Goal: Task Accomplishment & Management: Use online tool/utility

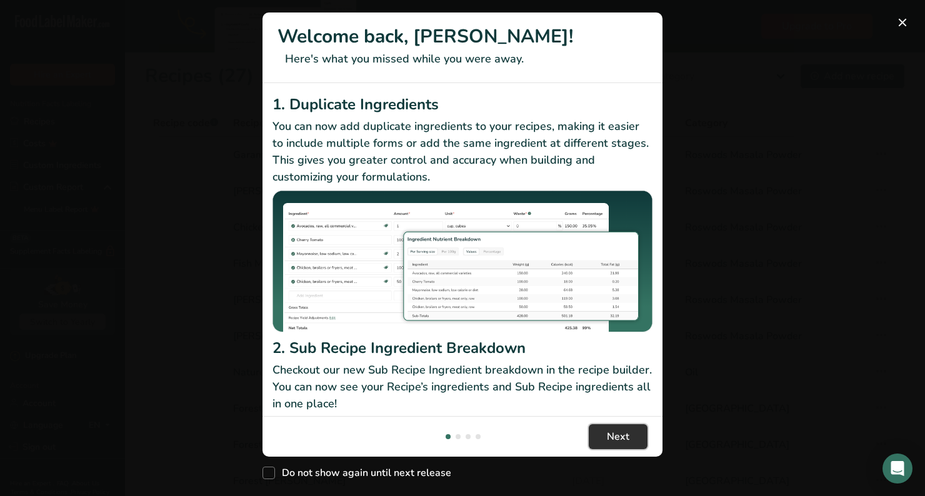
click at [615, 439] on span "Next" at bounding box center [618, 436] width 22 height 15
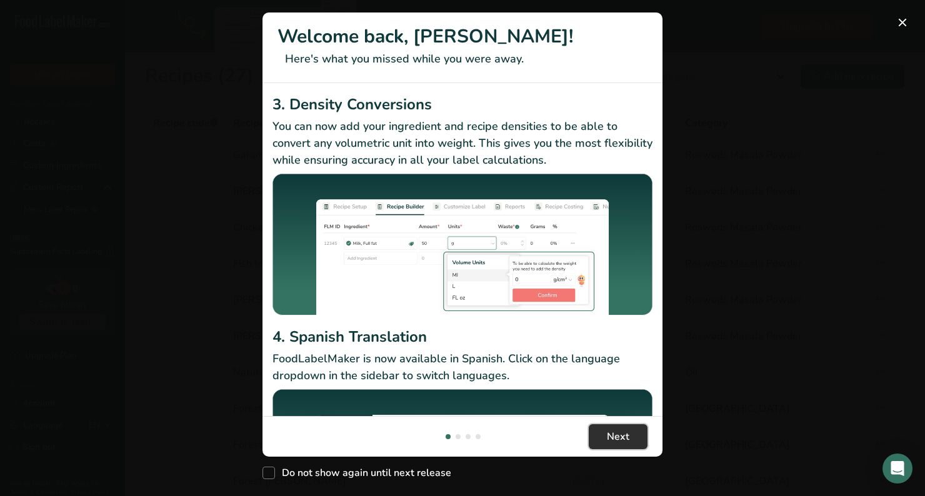
click at [616, 439] on span "Next" at bounding box center [618, 436] width 22 height 15
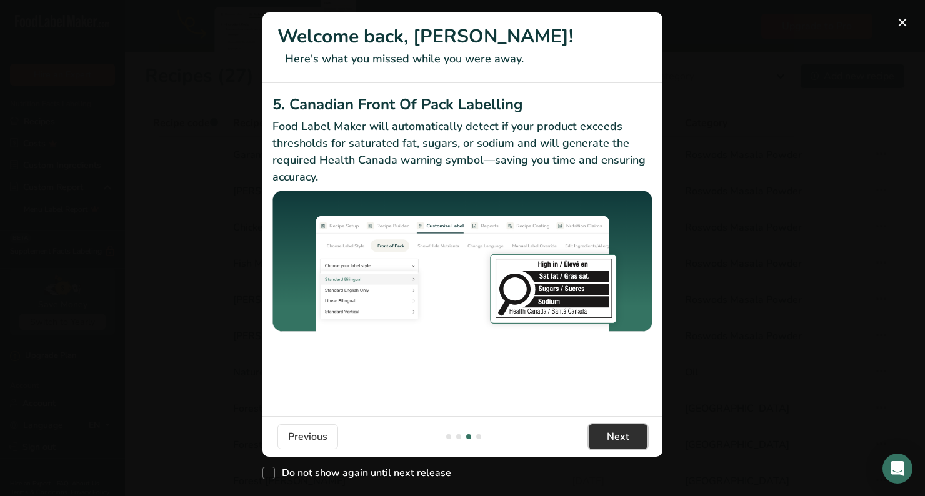
click at [616, 439] on span "Next" at bounding box center [618, 436] width 22 height 15
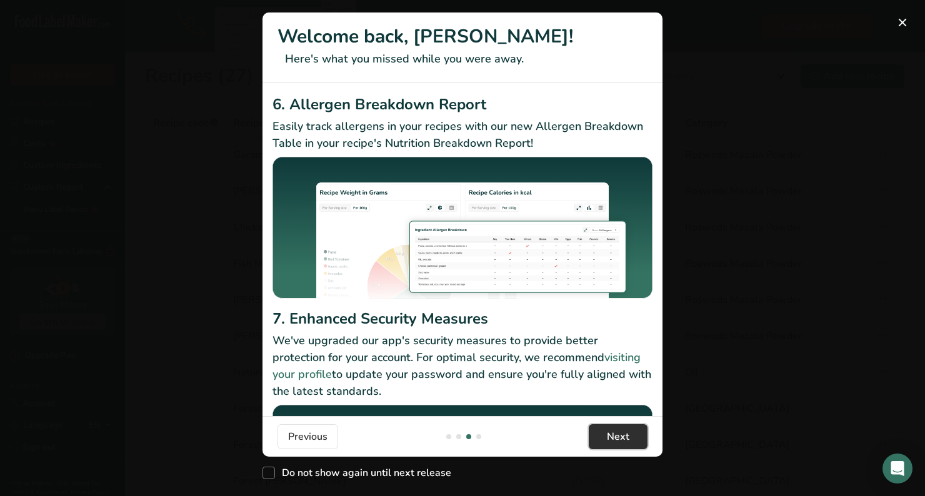
click at [616, 439] on span "Next" at bounding box center [618, 436] width 22 height 15
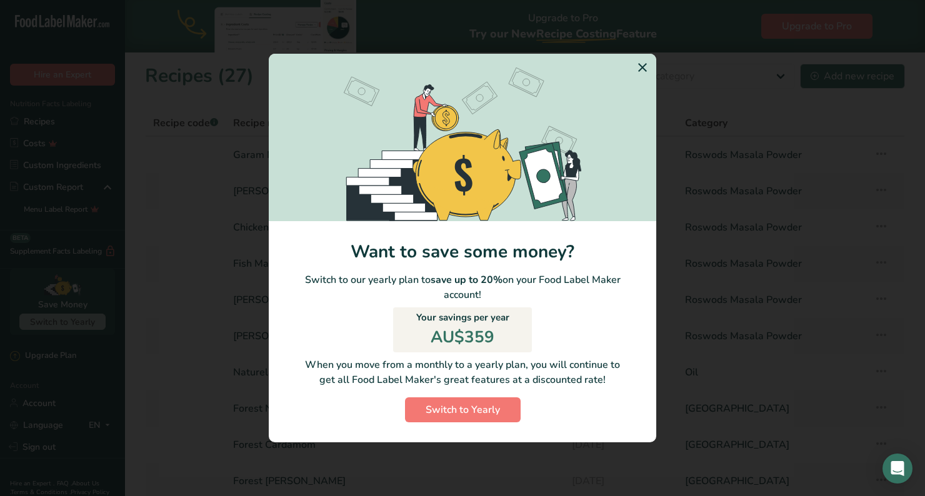
click at [637, 68] on icon "Switch to Yearly Modal" at bounding box center [642, 67] width 15 height 22
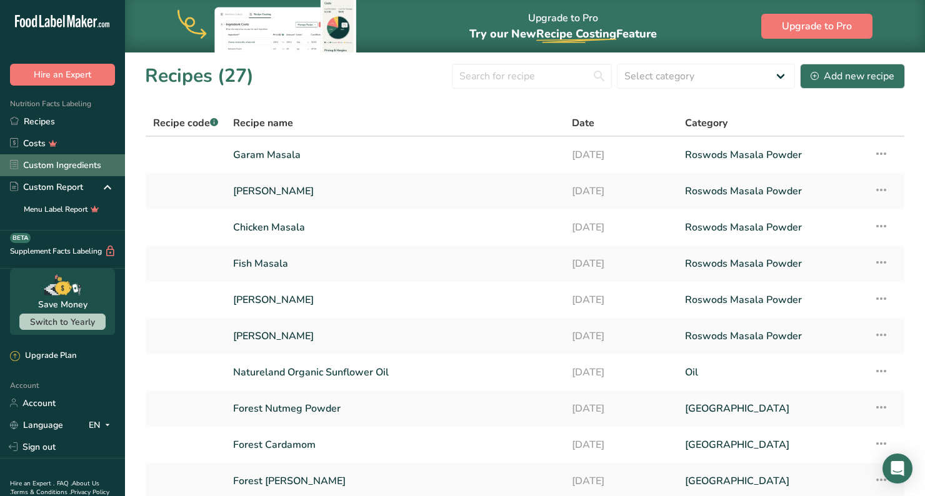
click at [69, 167] on link "Custom Ingredients" at bounding box center [62, 165] width 125 height 22
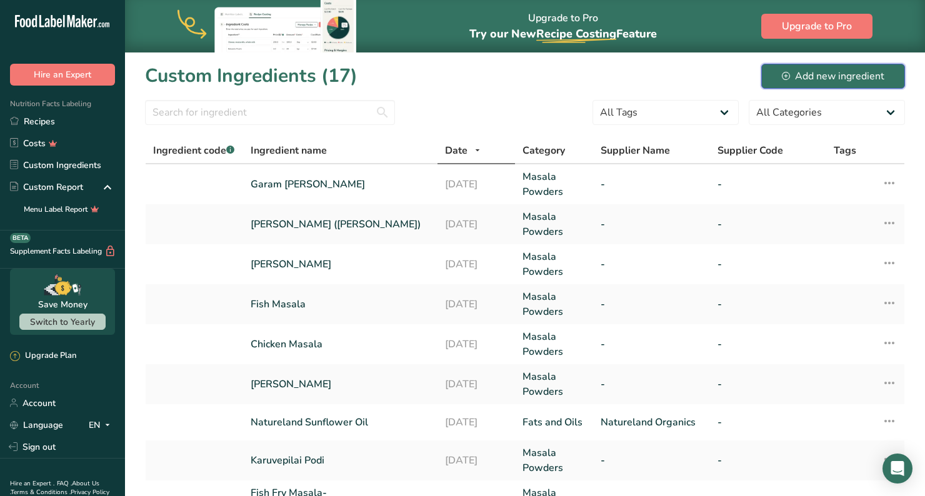
click at [800, 77] on div "Add new ingredient" at bounding box center [833, 76] width 102 height 15
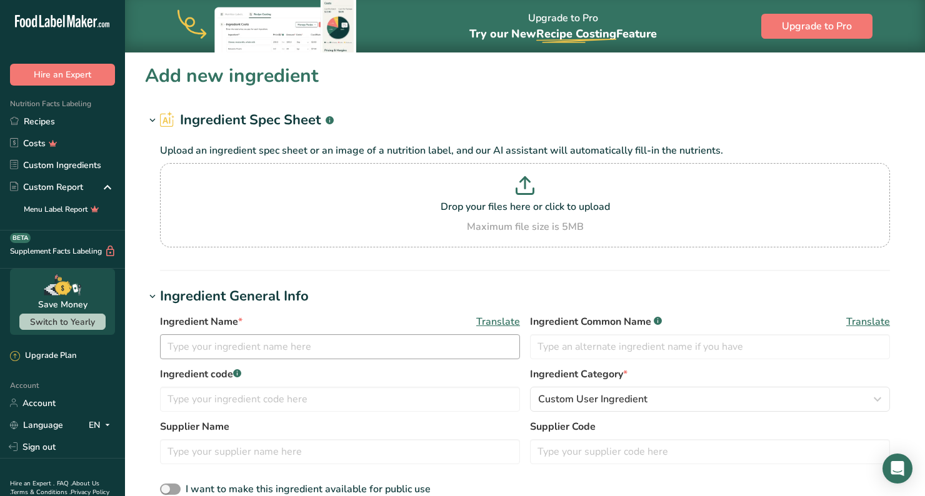
scroll to position [32, 0]
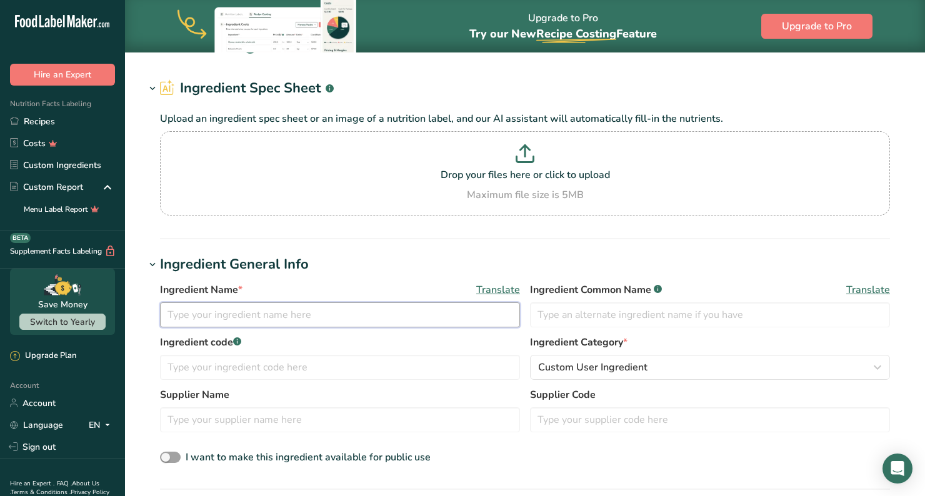
click at [335, 319] on input "text" at bounding box center [340, 314] width 360 height 25
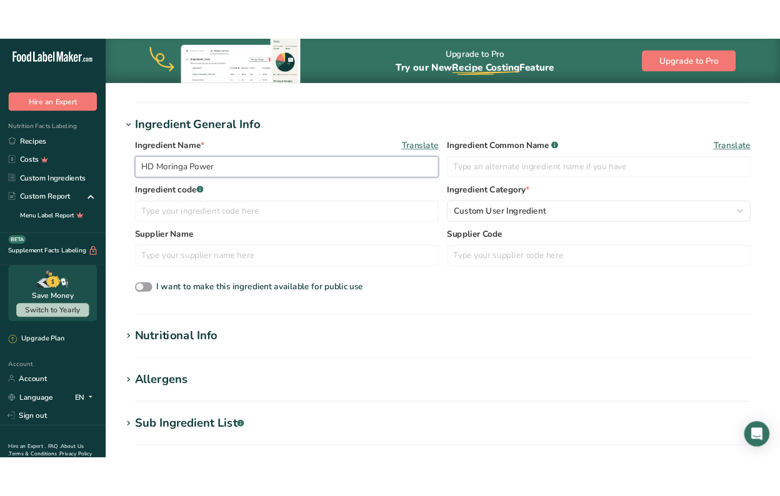
scroll to position [207, 0]
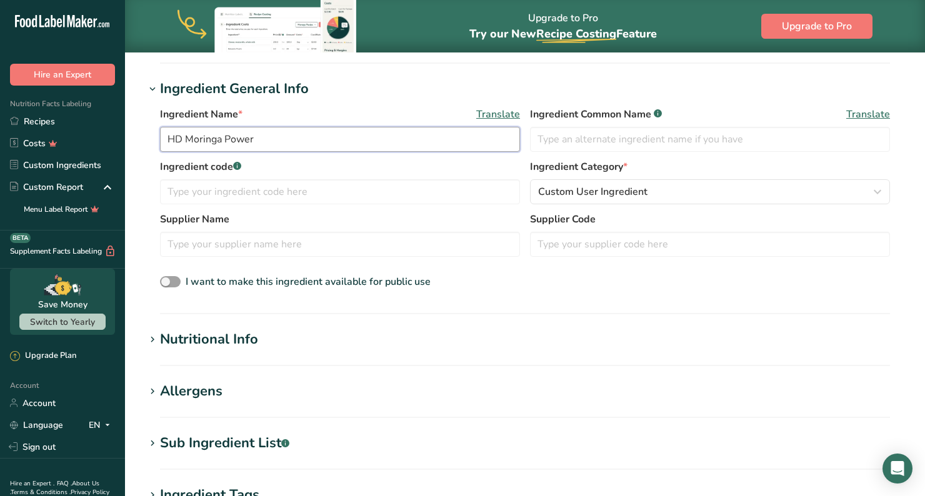
type input "HD Moringa Power"
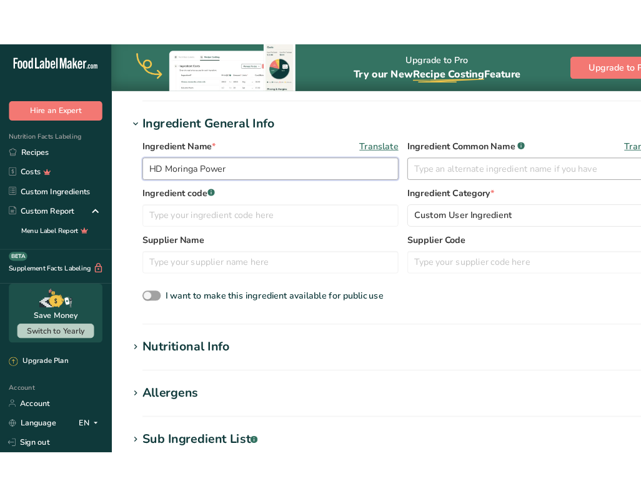
scroll to position [222, 0]
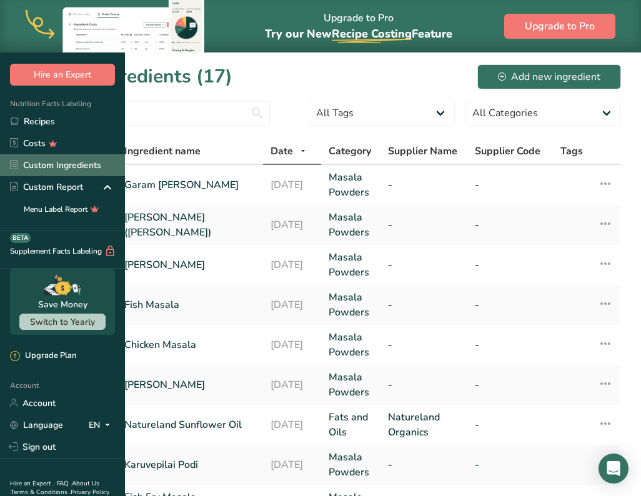
click at [44, 170] on link "Custom Ingredients" at bounding box center [62, 165] width 125 height 22
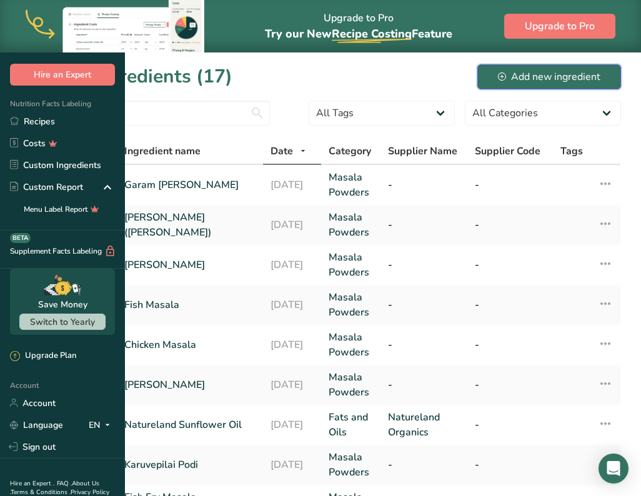
click at [557, 86] on button "Add new ingredient" at bounding box center [549, 76] width 144 height 25
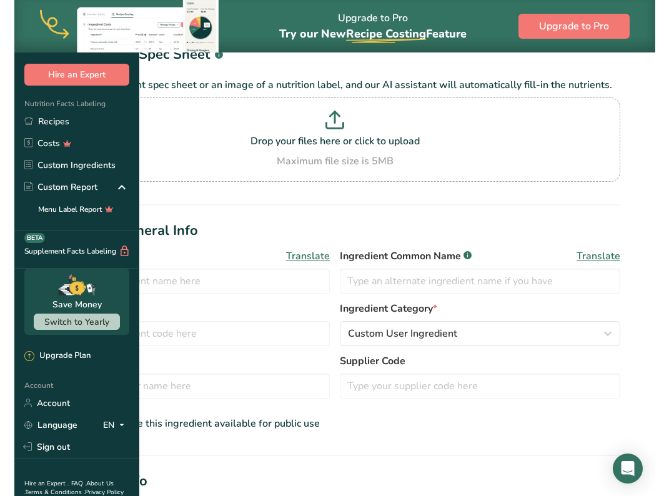
scroll to position [72, 0]
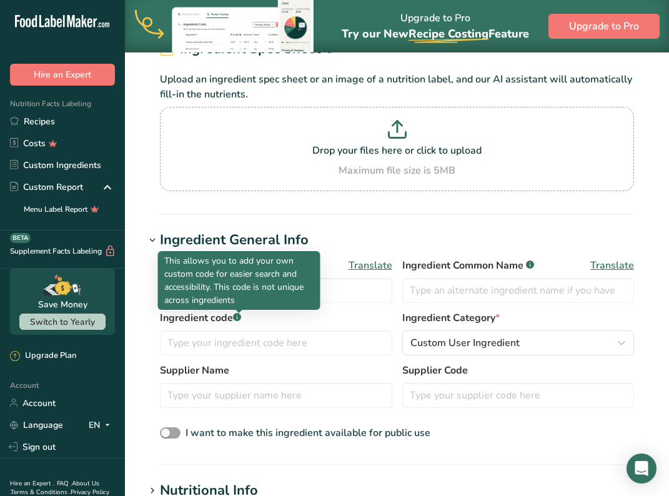
click at [251, 295] on p "This allows you to add your own custom code for easier search and accessibility…" at bounding box center [239, 280] width 150 height 52
click at [329, 294] on input "text" at bounding box center [276, 290] width 232 height 25
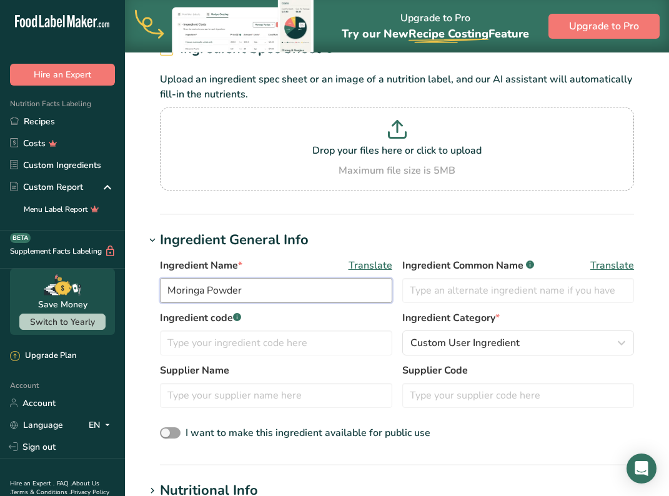
click at [166, 293] on input "Moringa Powder" at bounding box center [276, 290] width 232 height 25
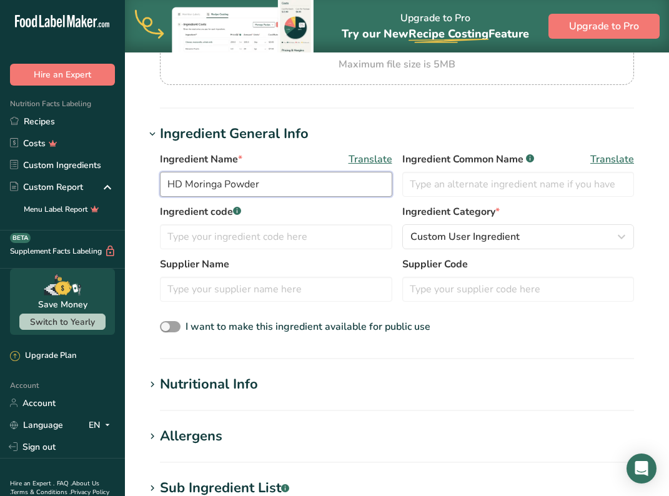
scroll to position [185, 0]
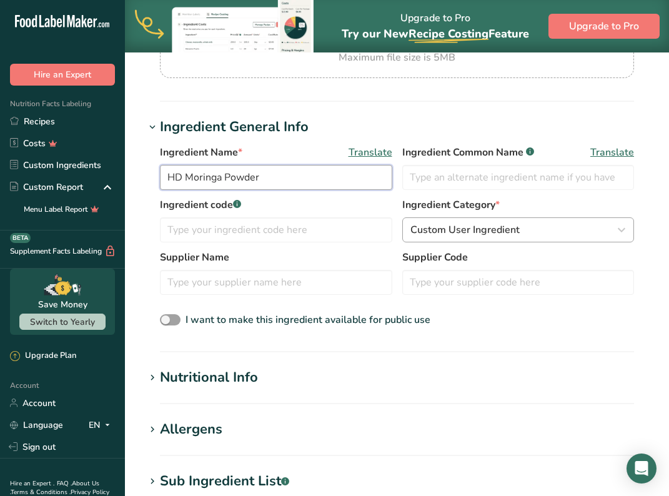
type input "HD Moringa Powder"
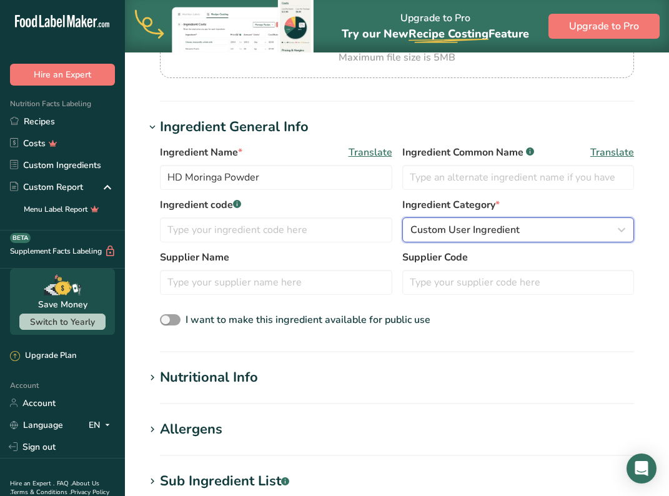
click at [487, 224] on span "Custom User Ingredient" at bounding box center [464, 229] width 109 height 15
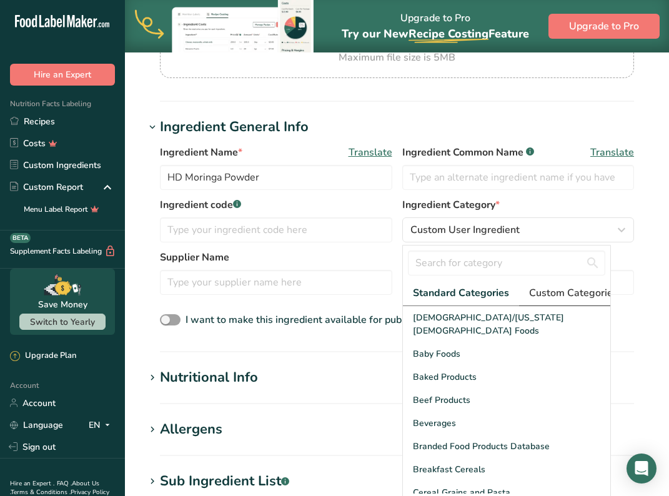
click at [542, 292] on span "Custom Categories .a-a{fill:#347362;}.b-a{fill:#fff;}" at bounding box center [577, 293] width 97 height 15
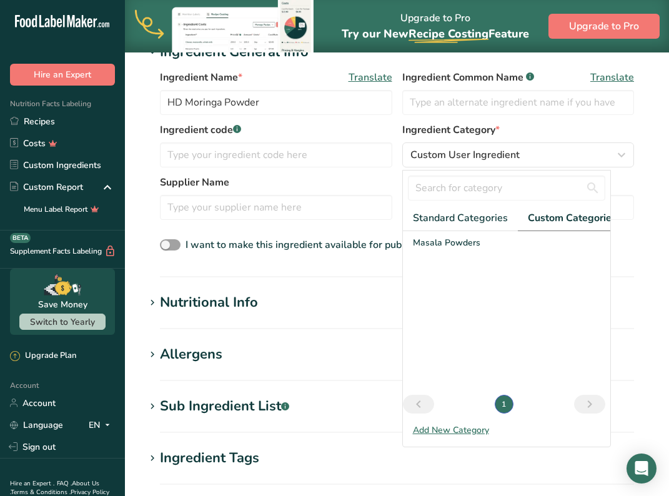
scroll to position [279, 0]
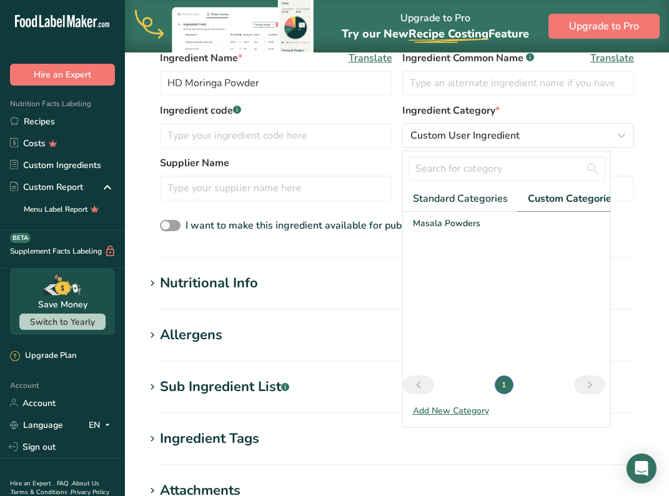
click at [457, 407] on div "Add New Category" at bounding box center [506, 410] width 207 height 13
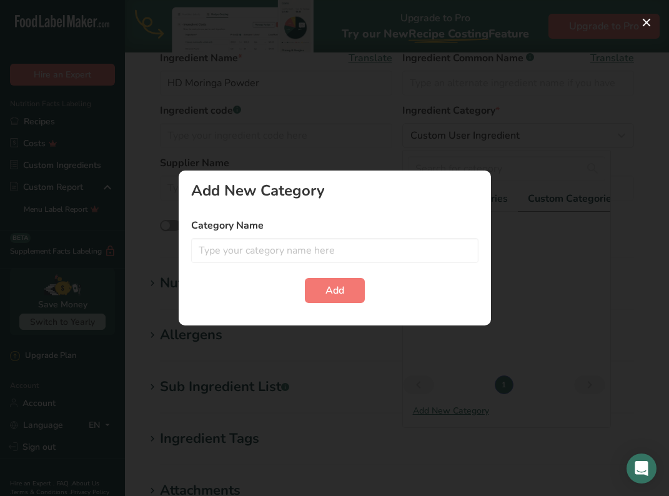
click at [338, 237] on div "Category Name" at bounding box center [334, 240] width 287 height 45
click at [332, 254] on input "text" at bounding box center [334, 250] width 287 height 25
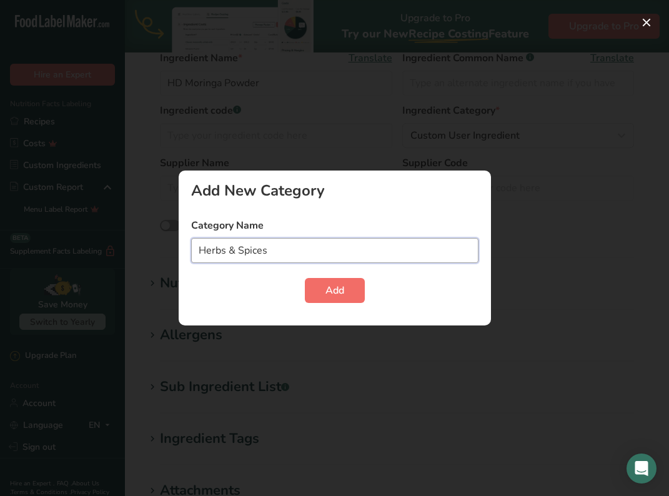
type input "Herbs & Spices"
click at [339, 290] on span "Add" at bounding box center [335, 290] width 19 height 15
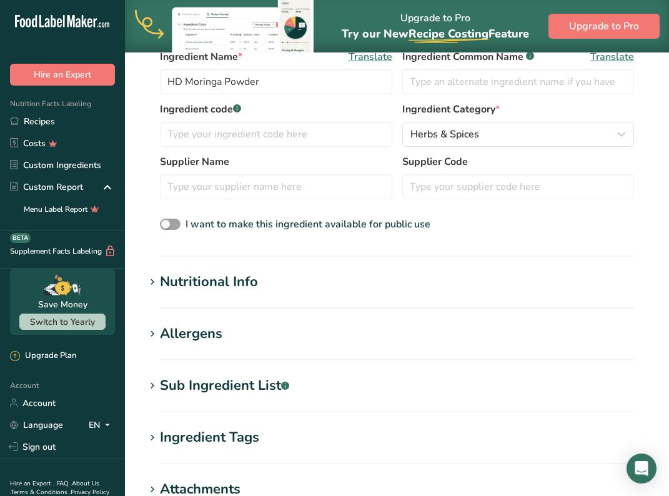
scroll to position [285, 0]
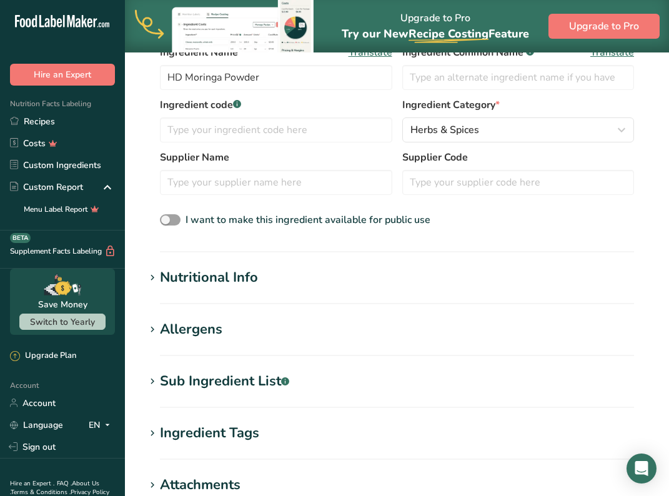
click at [148, 279] on icon at bounding box center [152, 277] width 11 height 17
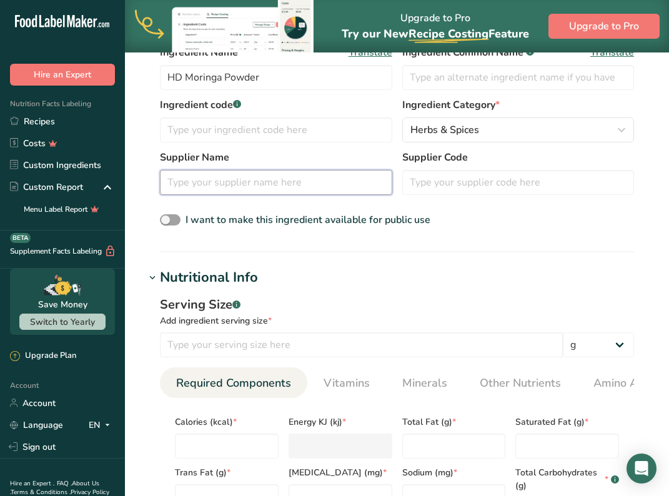
click at [211, 179] on input "text" at bounding box center [276, 182] width 232 height 25
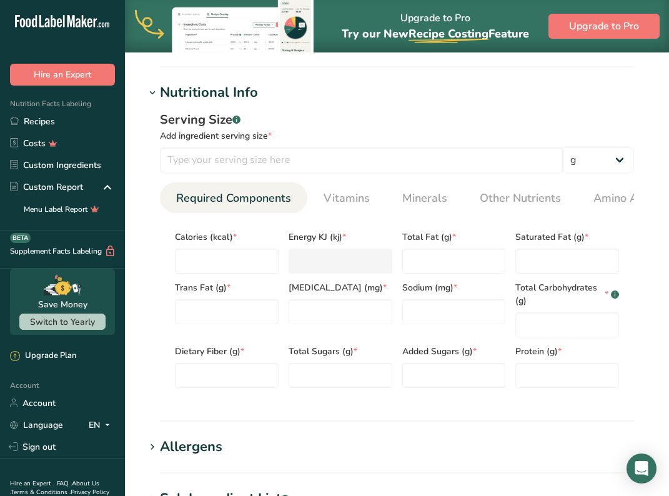
scroll to position [479, 0]
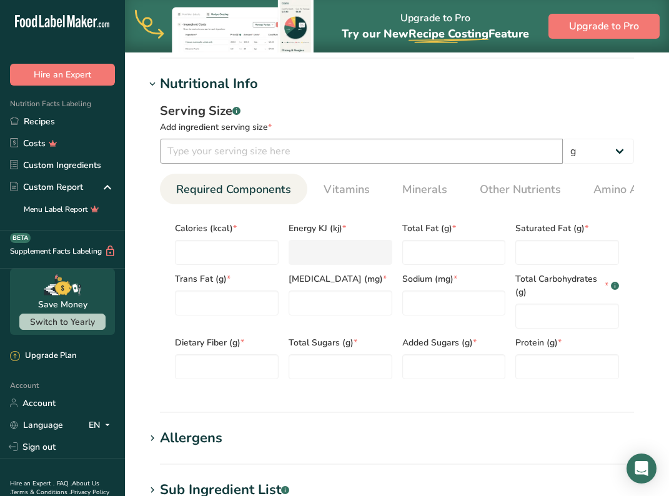
type input "HD"
click at [249, 152] on input "number" at bounding box center [361, 151] width 403 height 25
type input "100"
click at [232, 249] on input "number" at bounding box center [227, 252] width 104 height 25
type input "6"
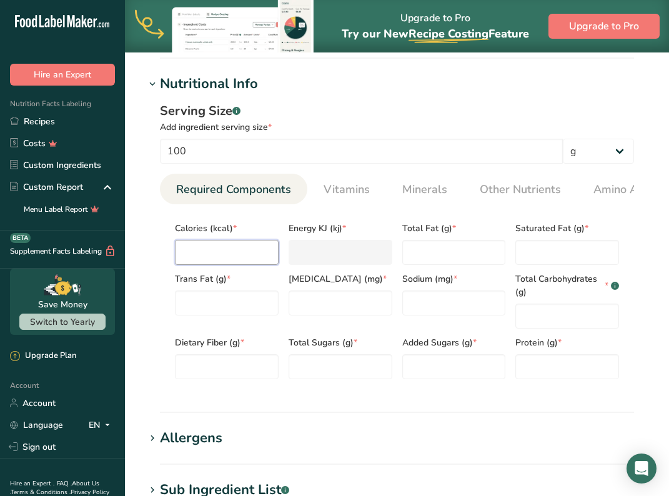
type KJ "25.1"
type input "64"
type KJ "267.8"
type input "64"
click at [519, 371] on input "number" at bounding box center [567, 366] width 104 height 25
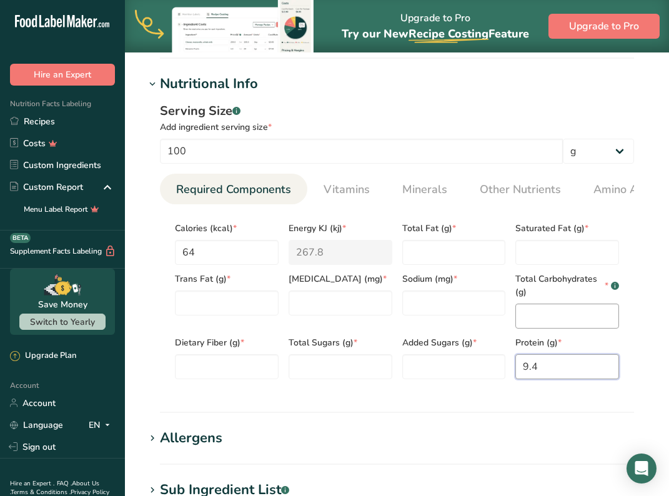
type input "9.4"
click at [550, 315] on Carbohydrates "number" at bounding box center [567, 316] width 104 height 25
type Carbohydrates "8.3"
click at [256, 377] on Fiber "number" at bounding box center [227, 366] width 104 height 25
type Fiber "2"
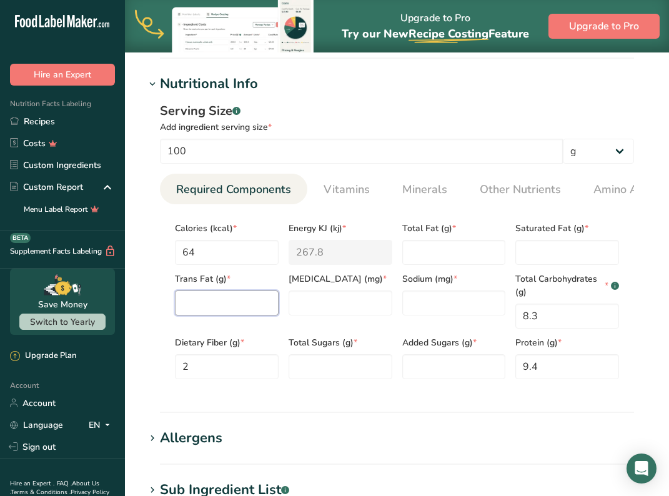
click at [227, 304] on Fat "number" at bounding box center [227, 303] width 104 height 25
click at [457, 246] on Fat "number" at bounding box center [454, 252] width 104 height 25
type Fat "1.4"
click at [218, 307] on Fat "number" at bounding box center [227, 303] width 104 height 25
type Fat "1"
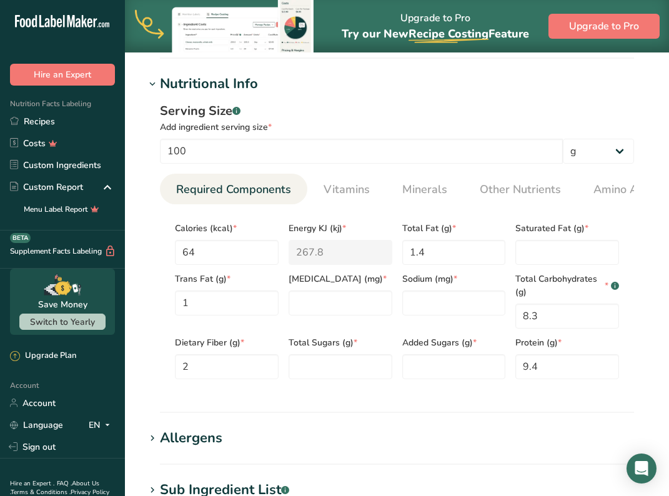
click at [567, 234] on span "Saturated Fat (g) *" at bounding box center [567, 228] width 104 height 13
click at [554, 262] on Fat "number" at bounding box center [567, 252] width 104 height 25
type Fat "1"
click at [366, 304] on input "number" at bounding box center [341, 303] width 104 height 25
drag, startPoint x: 344, startPoint y: 298, endPoint x: 254, endPoint y: 296, distance: 90.6
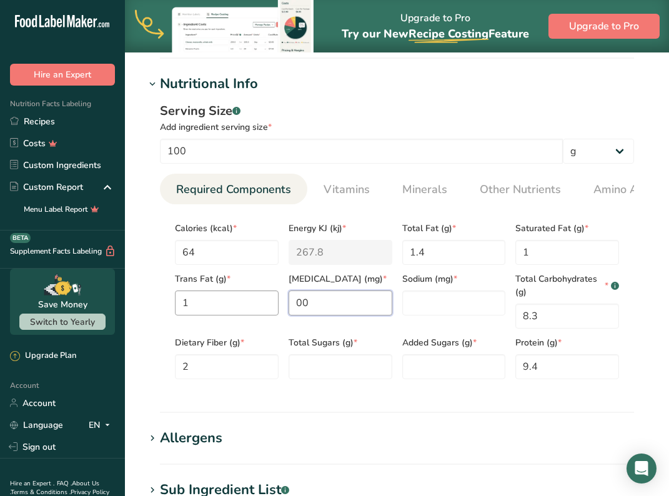
click at [254, 296] on div "Calories (kcal) * 64 Energy KJ (kj) * 267.8 Total Fat (g) * 1.4 Saturated Fat (…" at bounding box center [397, 296] width 454 height 165
click at [302, 302] on input "00" at bounding box center [341, 303] width 104 height 25
type input "0"
click at [540, 272] on div "Total Carbohydrates (g) * .a-a{fill:#347362;}.b-a{fill:#fff;} 8.3" at bounding box center [567, 297] width 114 height 64
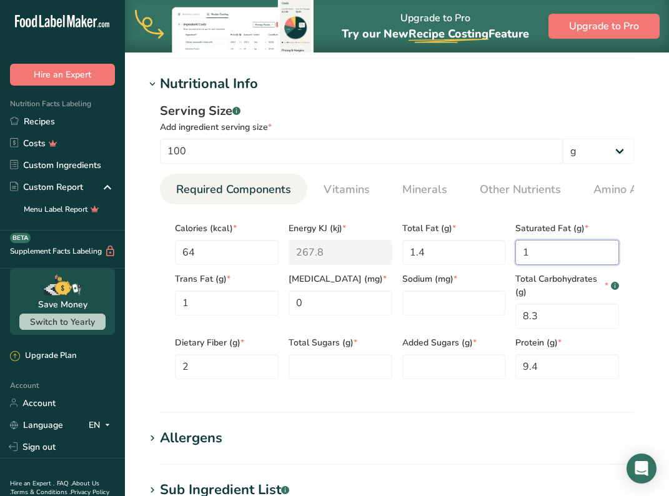
click at [539, 261] on Fat "1" at bounding box center [567, 252] width 104 height 25
type Fat "0"
click at [211, 316] on Fat "1" at bounding box center [227, 303] width 104 height 25
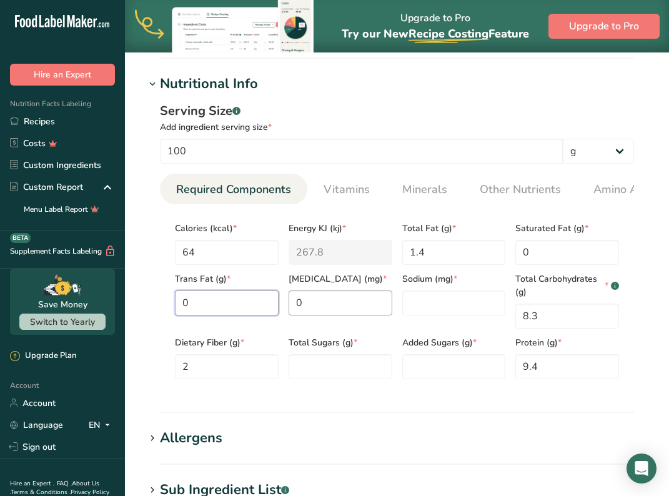
type Fat "0"
click at [346, 312] on input "0" at bounding box center [341, 303] width 104 height 25
click at [439, 308] on input "number" at bounding box center [454, 303] width 104 height 25
click at [346, 373] on Sugars "number" at bounding box center [341, 366] width 104 height 25
type Sugars "0"
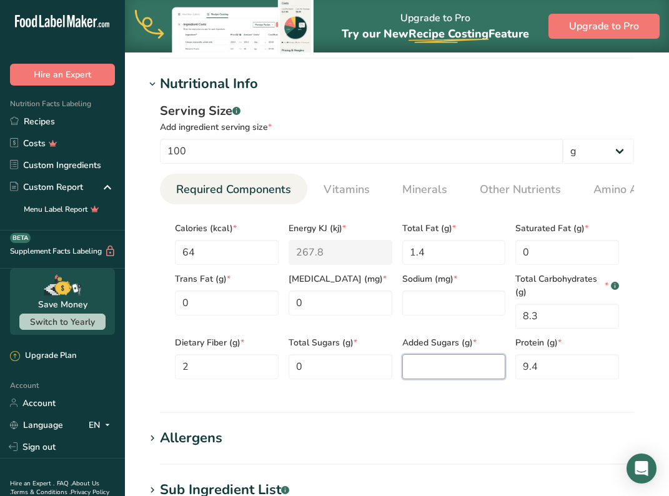
click at [435, 368] on Sugars "number" at bounding box center [454, 366] width 104 height 25
type Sugars "0"
click at [466, 313] on input "number" at bounding box center [454, 303] width 104 height 25
type input "9"
click at [448, 369] on Sugars "0" at bounding box center [454, 366] width 104 height 25
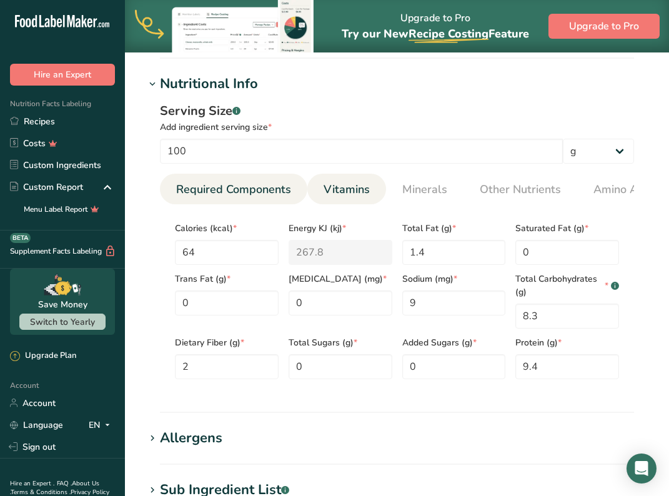
click at [356, 196] on span "Vitamins" at bounding box center [347, 189] width 46 height 17
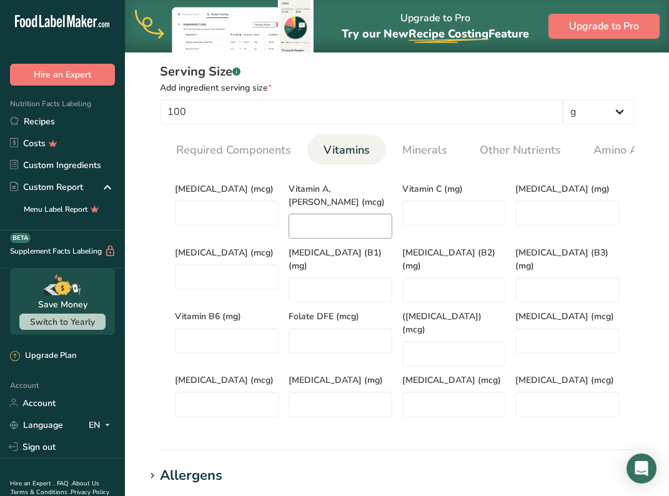
scroll to position [515, 0]
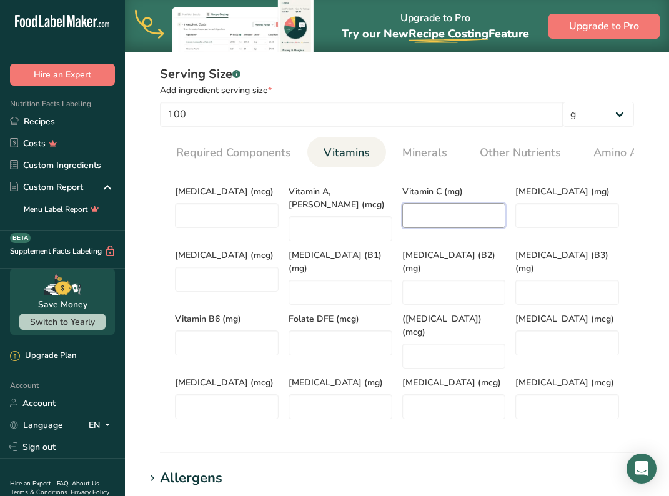
click at [462, 214] on C "number" at bounding box center [454, 215] width 104 height 25
type C "51.7"
click at [423, 147] on span "Minerals" at bounding box center [424, 152] width 45 height 17
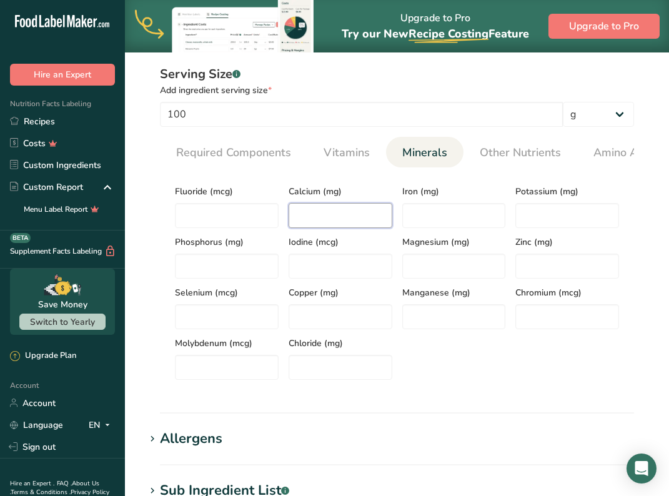
click at [356, 216] on input "number" at bounding box center [341, 215] width 104 height 25
type input "185"
click at [451, 217] on input "number" at bounding box center [454, 215] width 104 height 25
type input "4"
click at [555, 221] on input "number" at bounding box center [567, 215] width 104 height 25
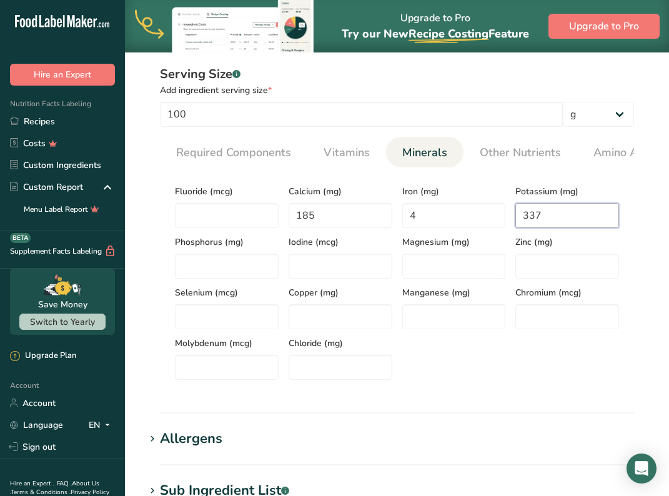
type input "337"
click at [548, 380] on div "Fluoride (mcg) Calcium (mg) 185 Iron (mg) 4 Potassium (mg) 337 Phosphorus (mg) …" at bounding box center [397, 278] width 454 height 202
click at [277, 159] on span "Required Components" at bounding box center [233, 152] width 115 height 17
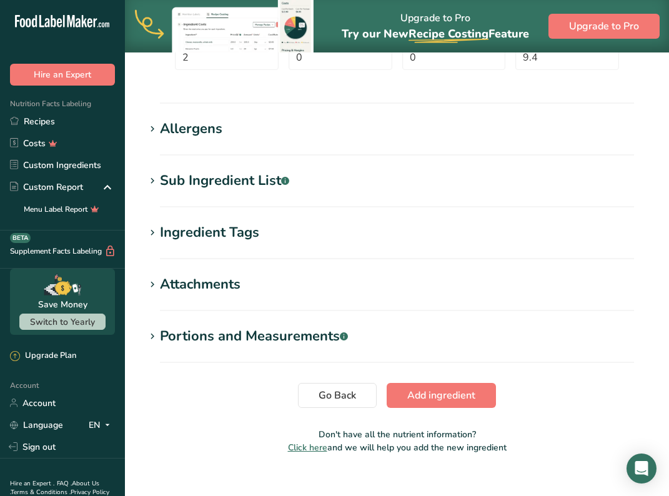
scroll to position [809, 0]
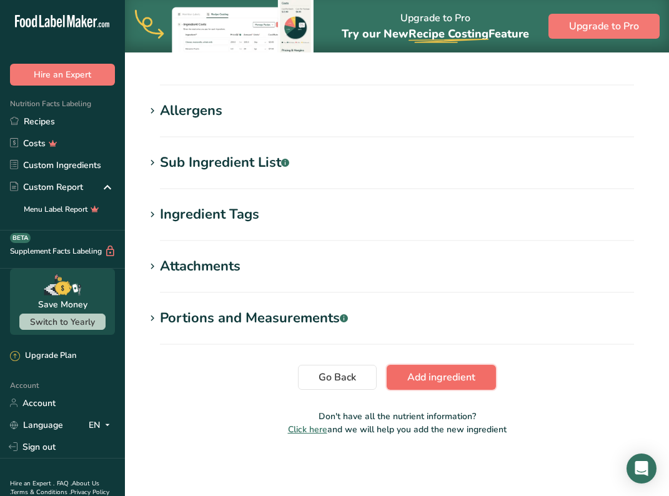
click at [449, 377] on span "Add ingredient" at bounding box center [441, 377] width 68 height 15
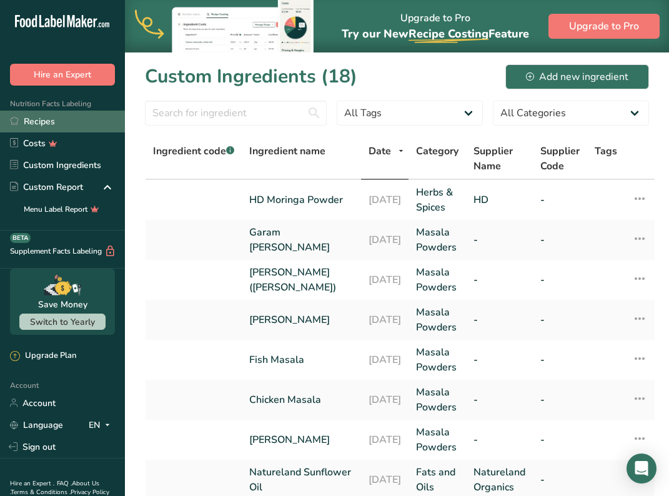
click at [47, 114] on link "Recipes" at bounding box center [62, 122] width 125 height 22
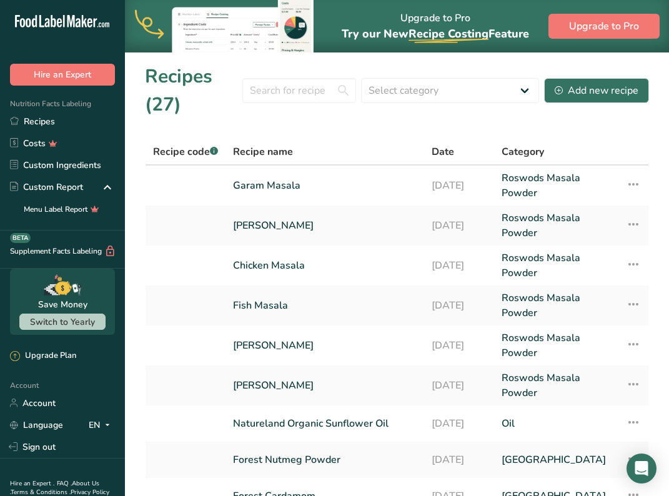
scroll to position [8, 0]
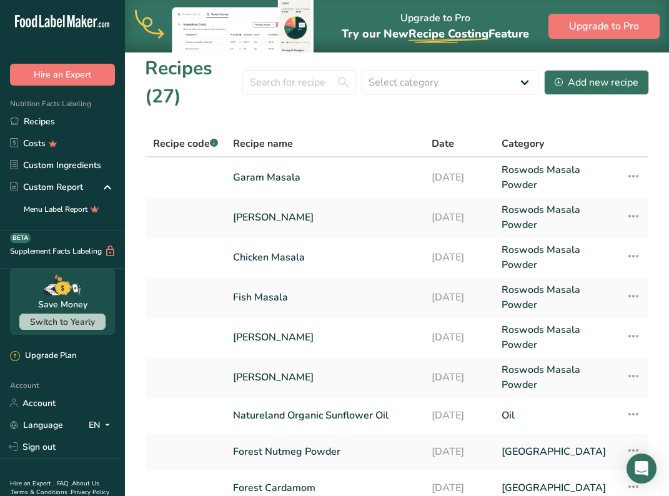
click at [619, 97] on div "Recipes (27) Select category All Baked Goods [GEOGRAPHIC_DATA] Confectionery Co…" at bounding box center [397, 82] width 504 height 56
click at [617, 87] on div "Add new recipe" at bounding box center [597, 82] width 84 height 15
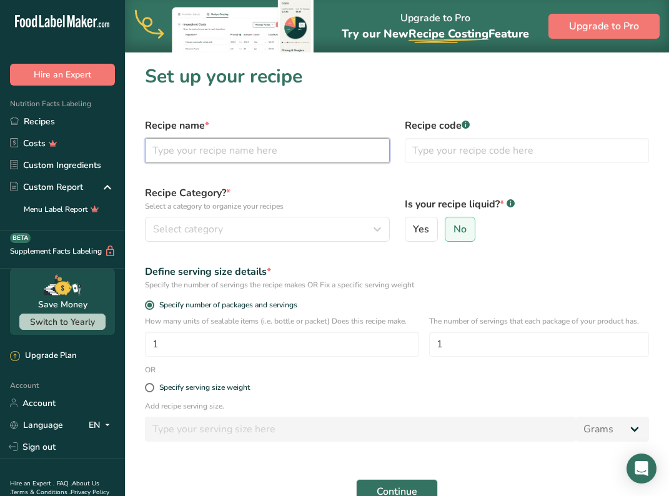
click at [286, 159] on input "text" at bounding box center [267, 150] width 245 height 25
type input "HD Moringa Powder"
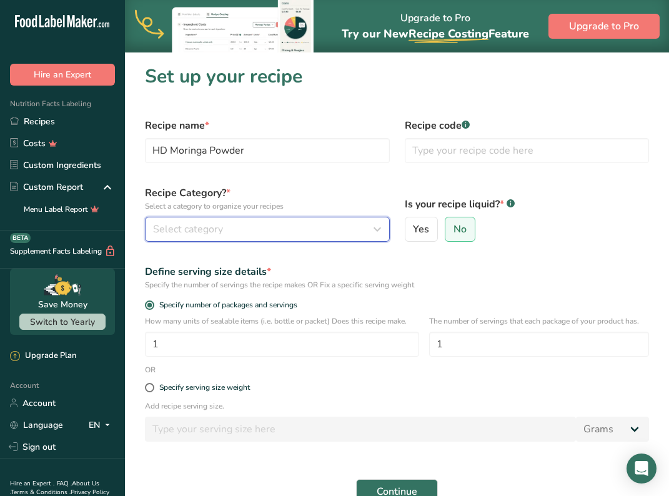
click at [277, 229] on div "Select category" at bounding box center [263, 229] width 221 height 15
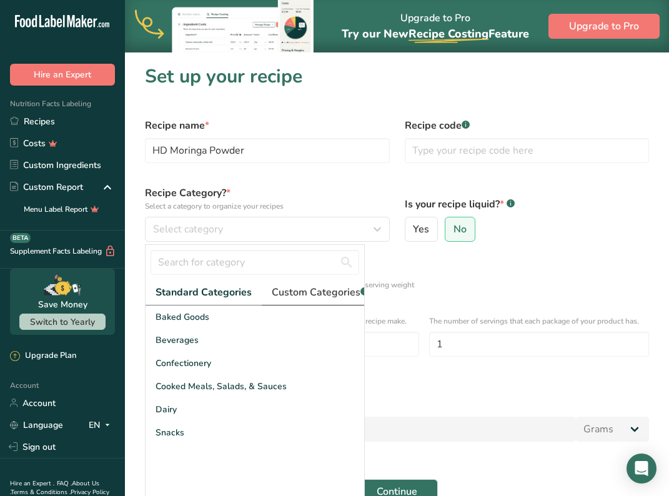
click at [309, 292] on span "Custom Categories .a-a{fill:#347362;}.b-a{fill:#fff;}" at bounding box center [320, 292] width 97 height 15
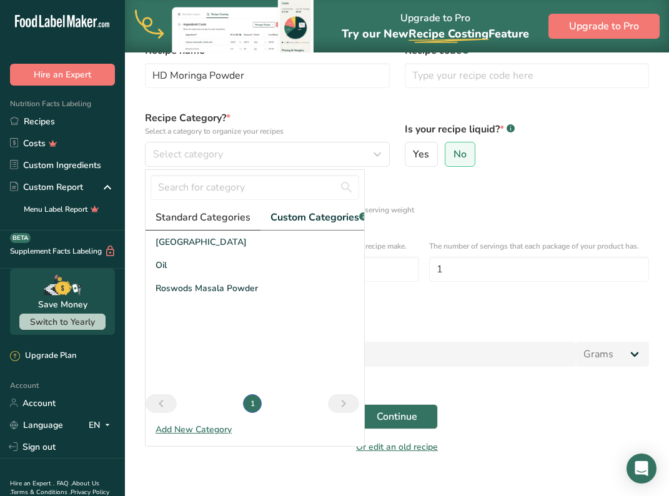
scroll to position [77, 0]
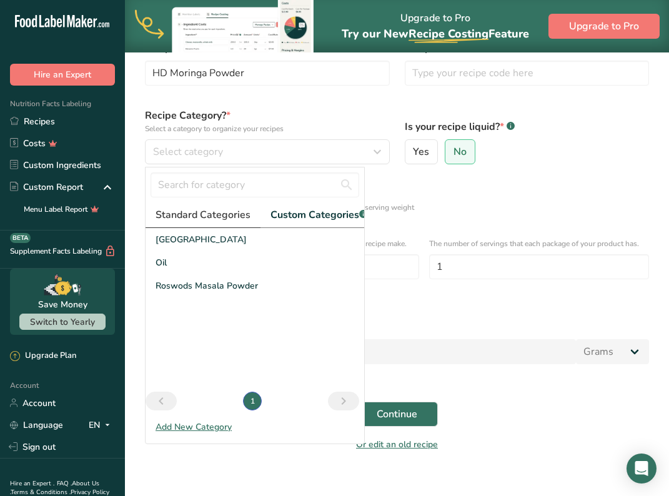
click at [210, 209] on span "Standard Categories" at bounding box center [203, 214] width 95 height 15
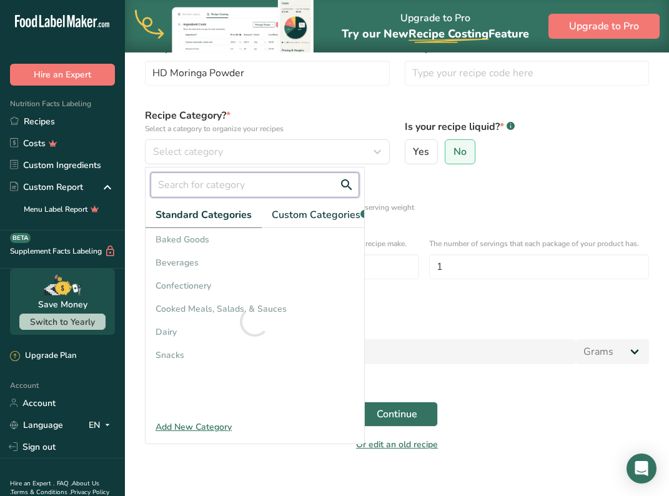
click at [219, 184] on input "text" at bounding box center [255, 184] width 209 height 25
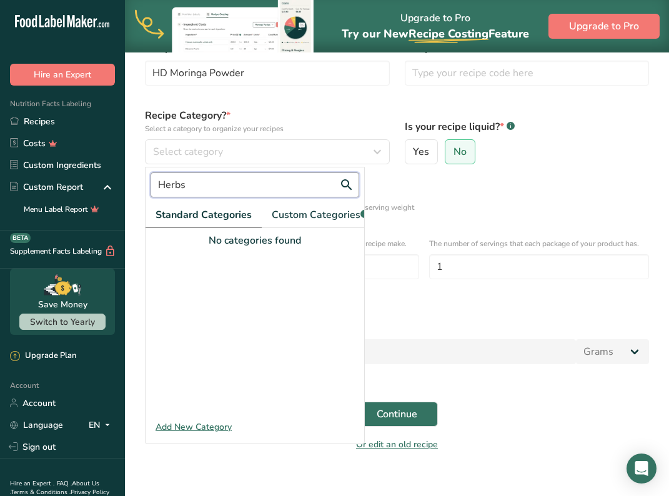
click at [216, 184] on input "Herbs" at bounding box center [255, 184] width 209 height 25
type input "Spices"
click at [308, 220] on span "Custom Categories .a-a{fill:#347362;}.b-a{fill:#fff;}" at bounding box center [320, 214] width 97 height 15
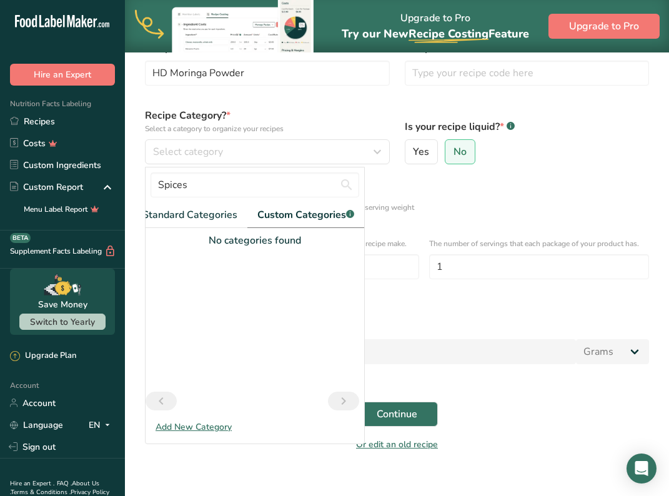
scroll to position [0, 9]
click at [270, 255] on div at bounding box center [255, 320] width 219 height 144
click at [256, 196] on input "Spices" at bounding box center [255, 184] width 209 height 25
click at [449, 186] on div "Define serving size details * Specify the number of servings the recipe makes O…" at bounding box center [396, 199] width 519 height 41
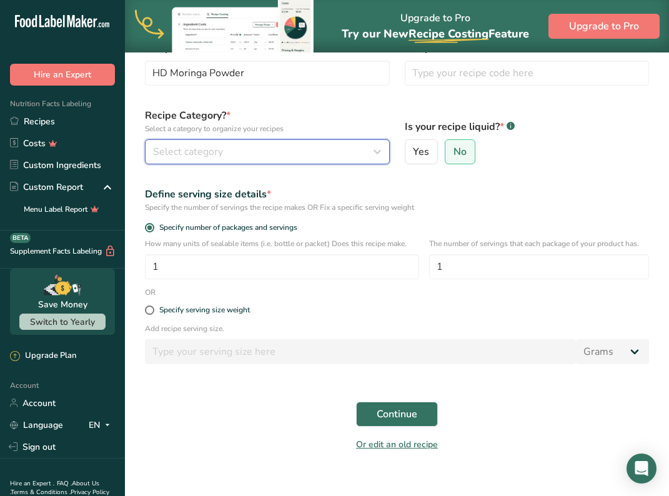
click at [366, 156] on div "Select category" at bounding box center [263, 151] width 221 height 15
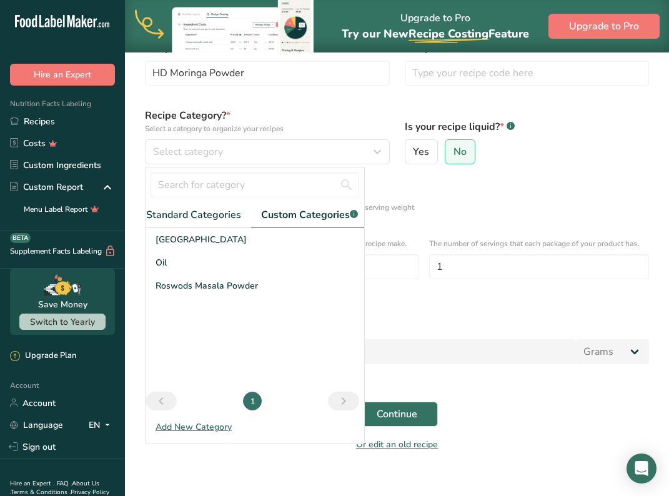
click at [209, 434] on div "Standard Categories Custom Categories .a-a{fill:#347362;}.b-a{fill:#fff;} No ca…" at bounding box center [255, 305] width 220 height 277
click at [211, 429] on div "Add New Category" at bounding box center [255, 426] width 219 height 13
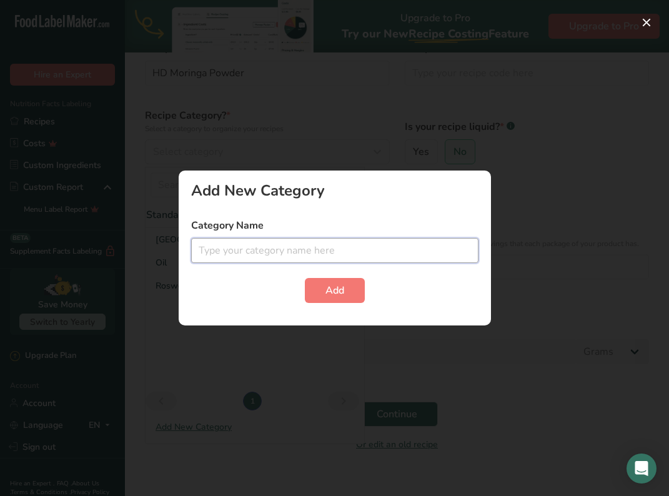
click at [299, 258] on input "text" at bounding box center [334, 250] width 287 height 25
type input "Spices & Herbs"
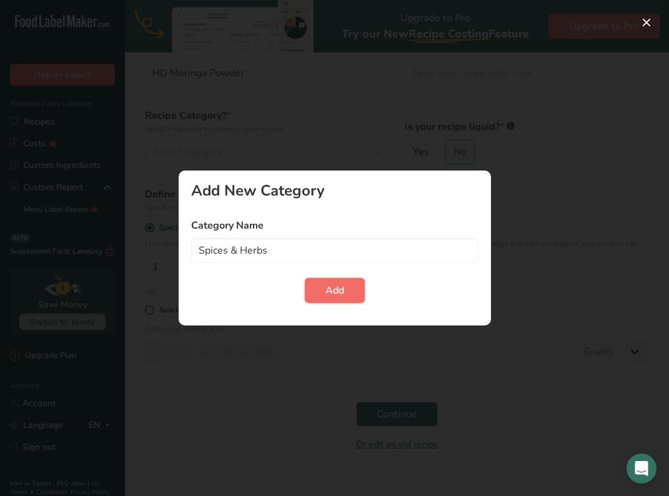
click at [339, 286] on span "Add" at bounding box center [335, 290] width 19 height 15
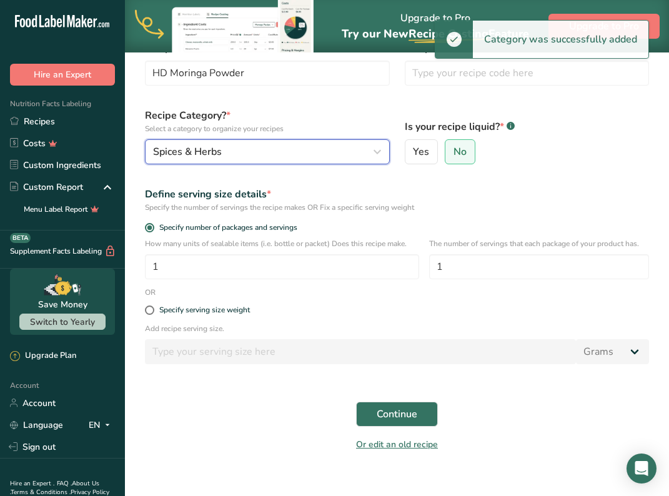
click at [267, 155] on div "Spices & Herbs" at bounding box center [263, 151] width 221 height 15
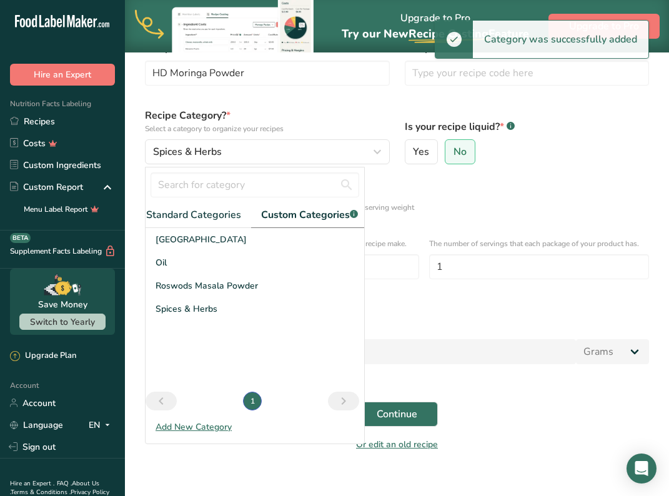
click at [432, 192] on div "Define serving size details *" at bounding box center [397, 194] width 504 height 15
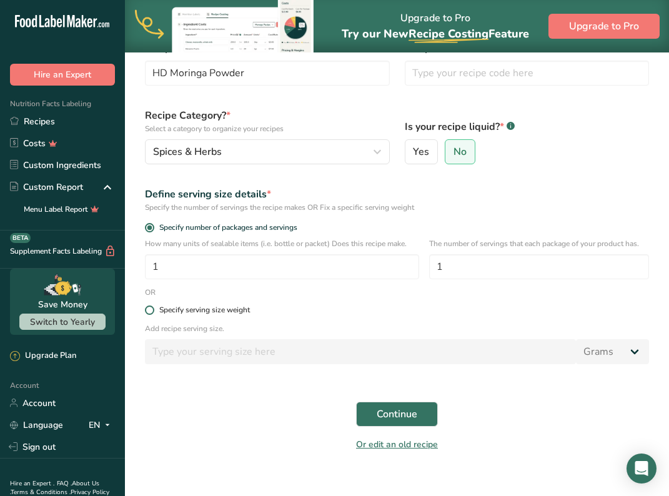
click at [227, 314] on div "Specify serving size weight" at bounding box center [204, 310] width 91 height 9
click at [153, 314] on input "Specify serving size weight" at bounding box center [149, 310] width 8 height 8
radio input "true"
radio input "false"
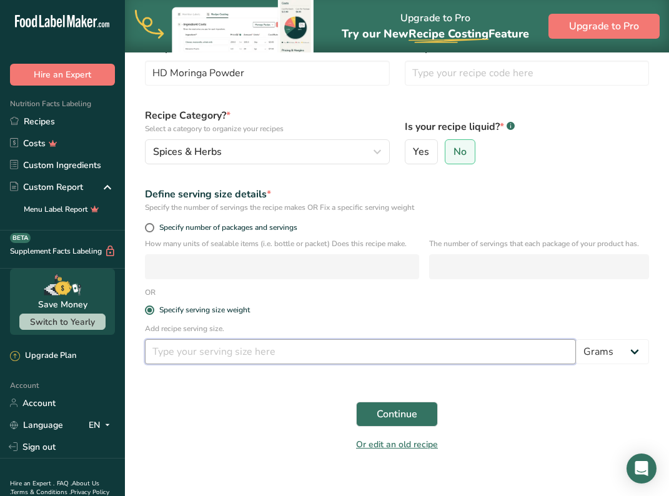
click at [231, 339] on input "number" at bounding box center [360, 351] width 431 height 25
type input "5"
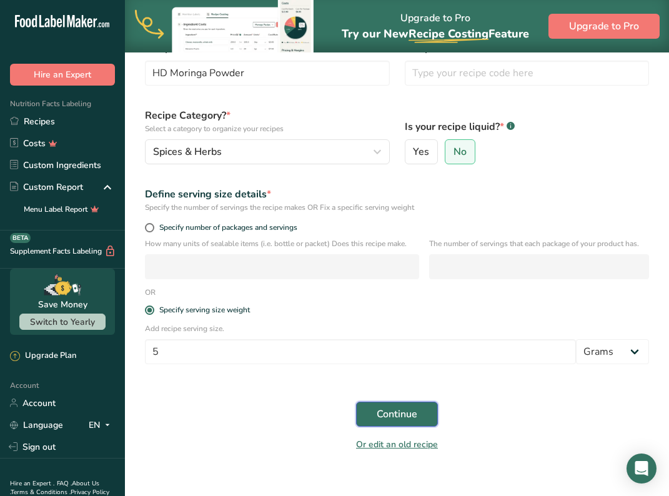
click at [383, 418] on span "Continue" at bounding box center [397, 414] width 41 height 15
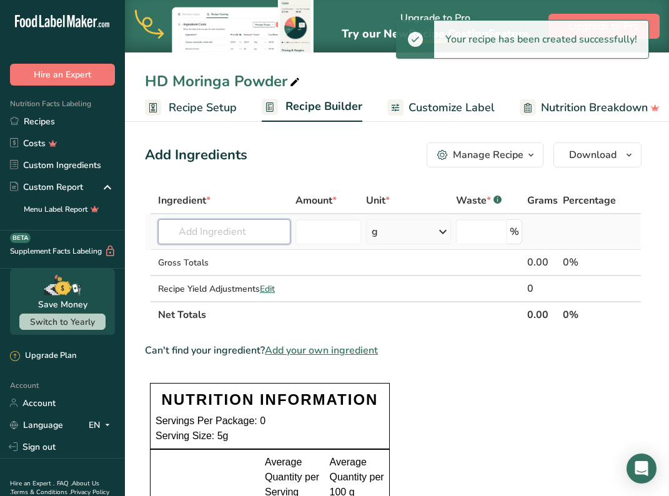
click at [231, 229] on input "text" at bounding box center [224, 231] width 132 height 25
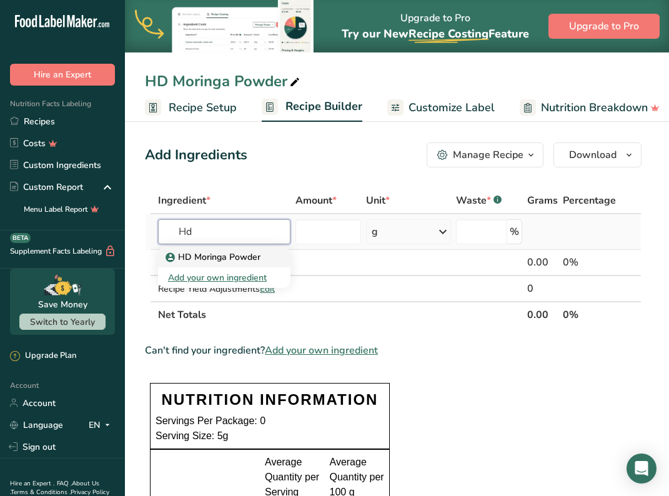
type input "Hd"
click at [233, 251] on p "HD Moringa Powder" at bounding box center [214, 257] width 92 height 13
type input "HD Moringa Powder"
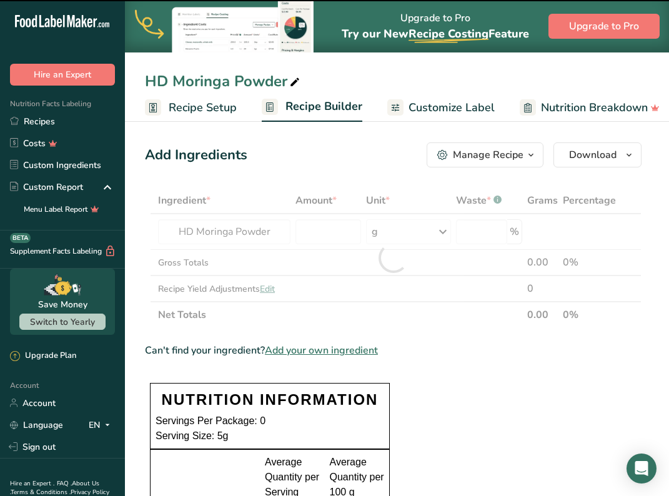
type input "0"
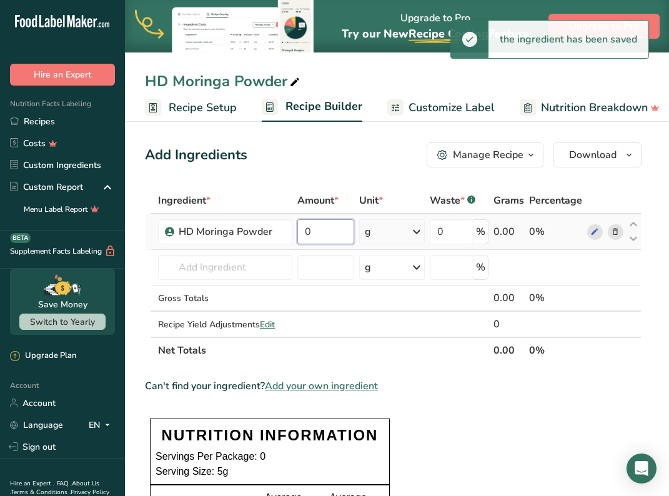
click at [321, 232] on input "0" at bounding box center [325, 231] width 57 height 25
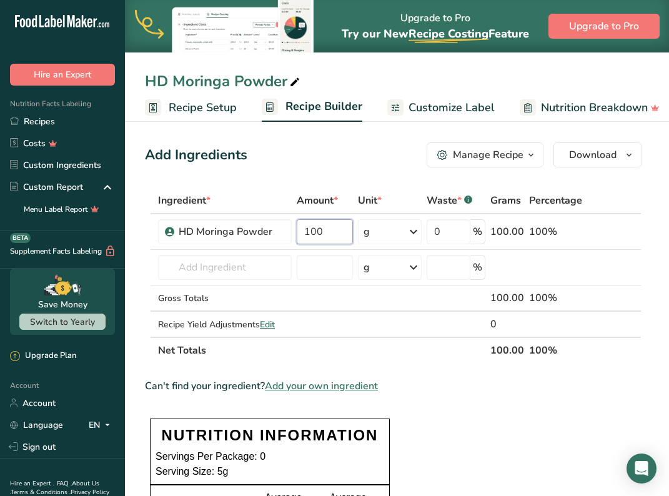
type input "100"
click at [529, 393] on div "Can't find your ingredient? Add your own ingredient" at bounding box center [393, 386] width 497 height 15
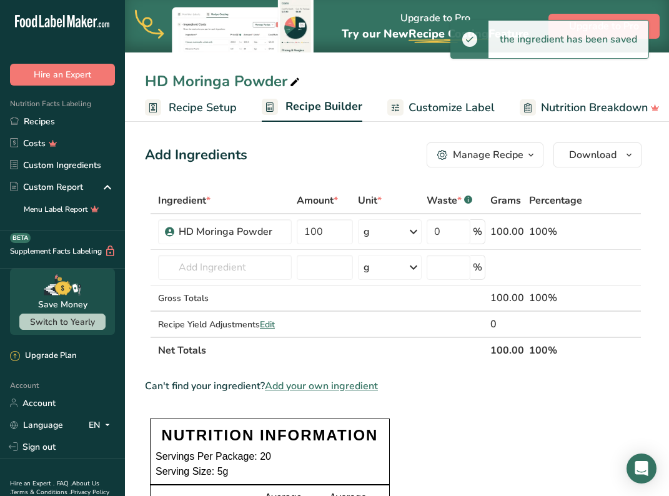
click at [464, 109] on span "Customize Label" at bounding box center [452, 107] width 86 height 17
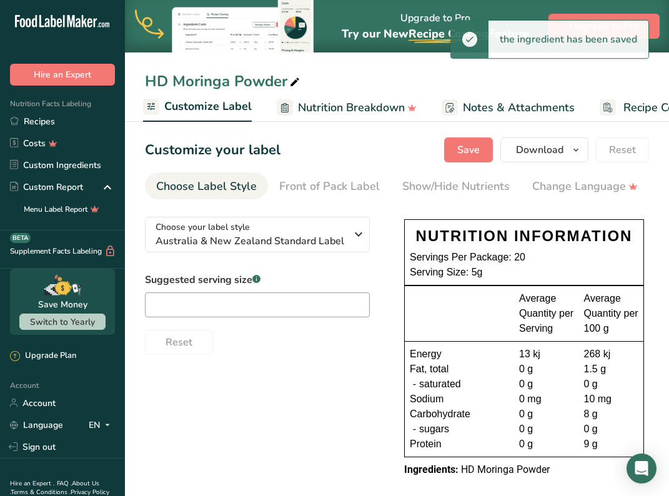
scroll to position [0, 243]
click at [310, 304] on input "text" at bounding box center [257, 304] width 225 height 25
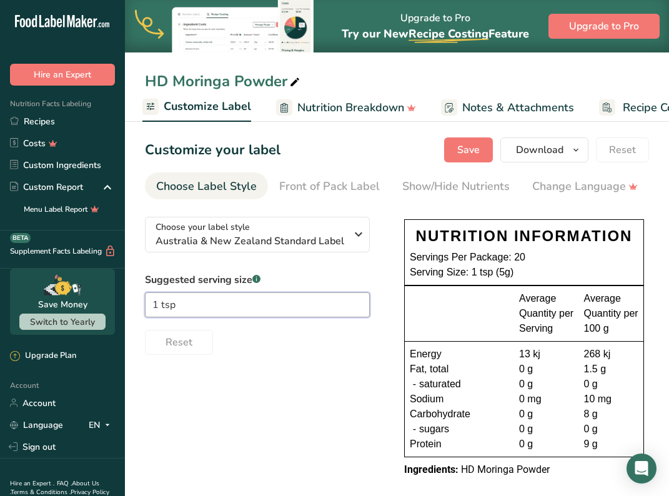
type input "1 tsp"
click at [347, 386] on div "Choose your label style [GEOGRAPHIC_DATA] & New Zealand Standard Label USA (FDA…" at bounding box center [397, 348] width 504 height 283
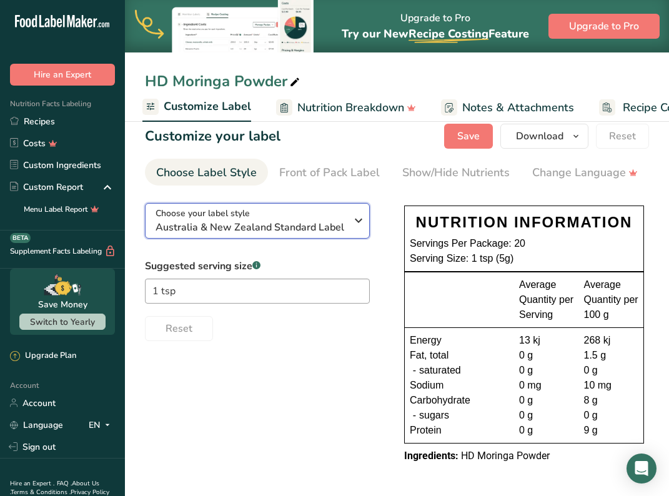
click at [353, 232] on div "Choose your label style [GEOGRAPHIC_DATA] & New Zealand Standard Label" at bounding box center [256, 221] width 200 height 28
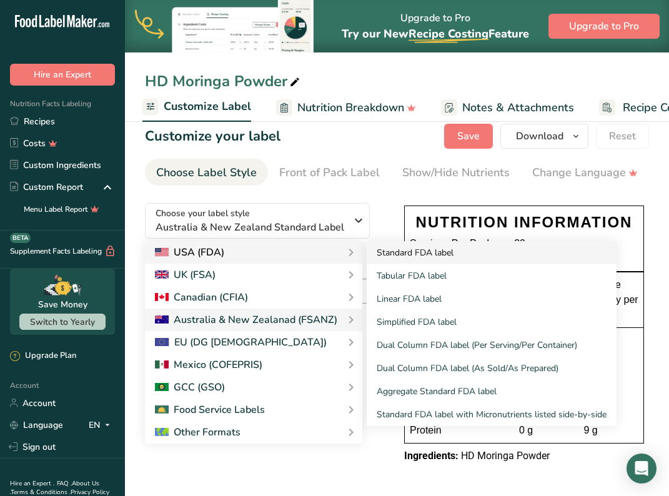
click at [385, 259] on link "Standard FDA label" at bounding box center [492, 252] width 250 height 23
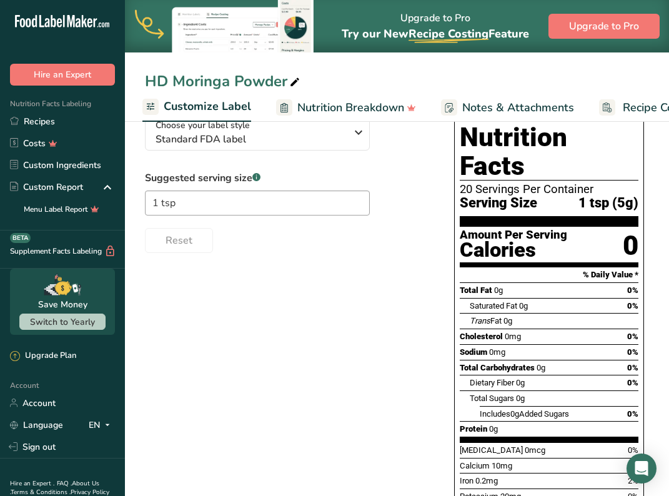
scroll to position [111, 0]
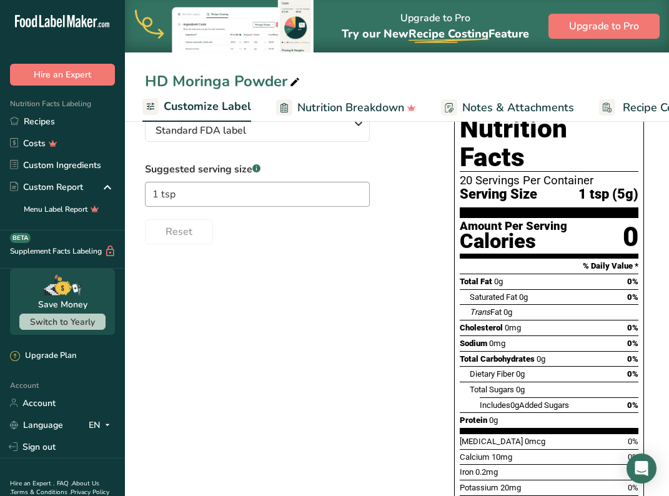
click at [341, 147] on div "Choose your label style Standard FDA label USA (FDA) Standard FDA label Tabular…" at bounding box center [287, 170] width 284 height 148
click at [341, 138] on span "Standard FDA label" at bounding box center [251, 130] width 191 height 15
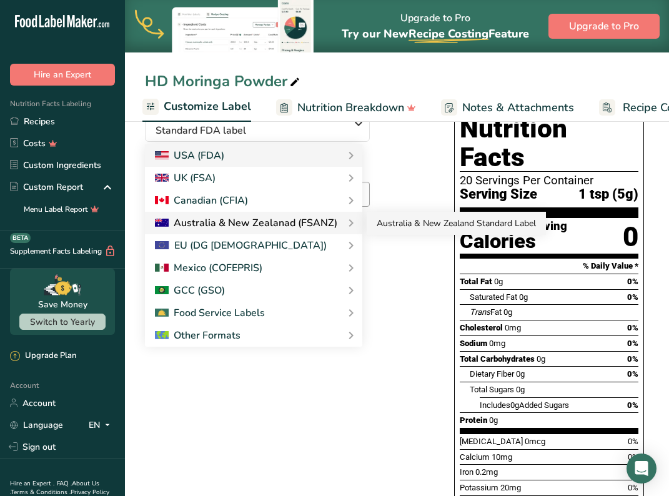
click at [385, 226] on link "Australia & New Zealand Standard Label" at bounding box center [456, 223] width 179 height 23
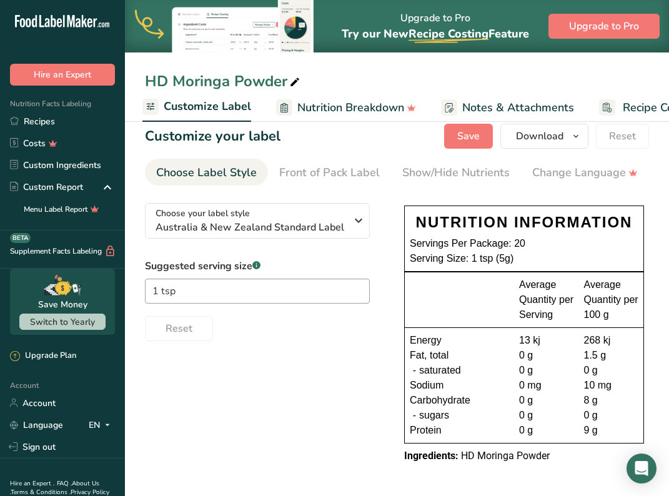
scroll to position [17, 0]
click at [357, 175] on div "Front of Pack Label" at bounding box center [329, 172] width 101 height 17
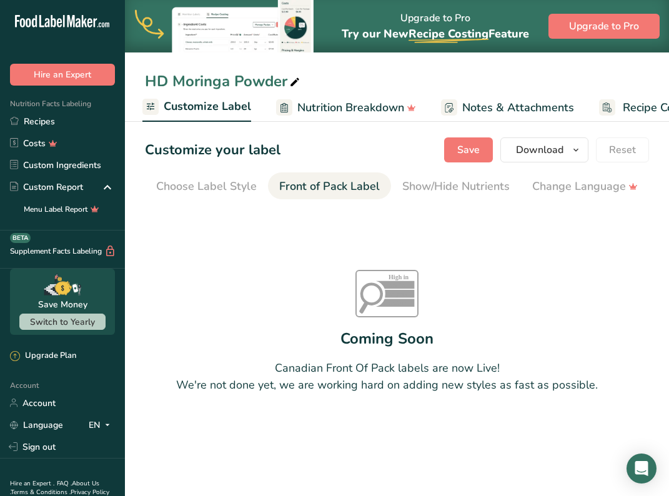
scroll to position [0, 0]
click at [382, 186] on div "Show/Hide Nutrients" at bounding box center [334, 186] width 107 height 17
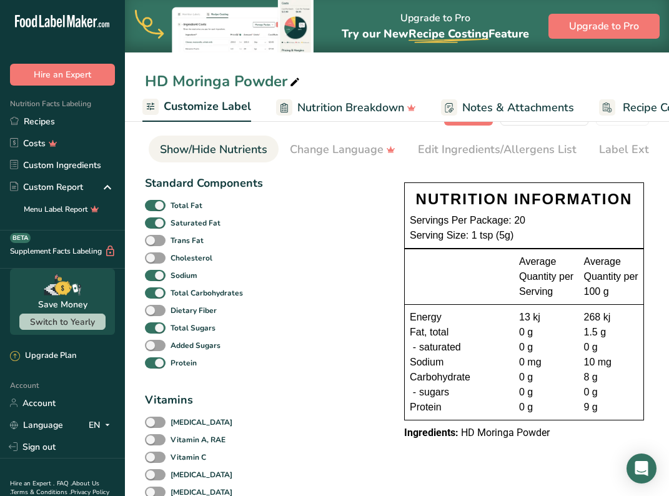
scroll to position [38, 0]
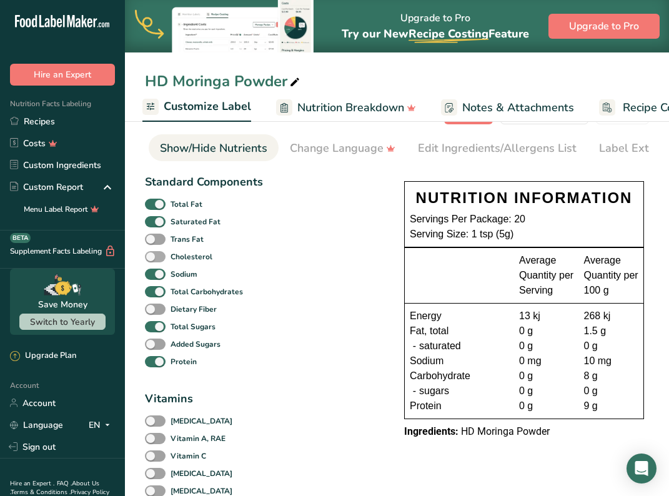
click at [160, 257] on span at bounding box center [155, 257] width 21 height 12
click at [153, 257] on input "Cholesterol" at bounding box center [149, 256] width 8 height 8
checkbox input "true"
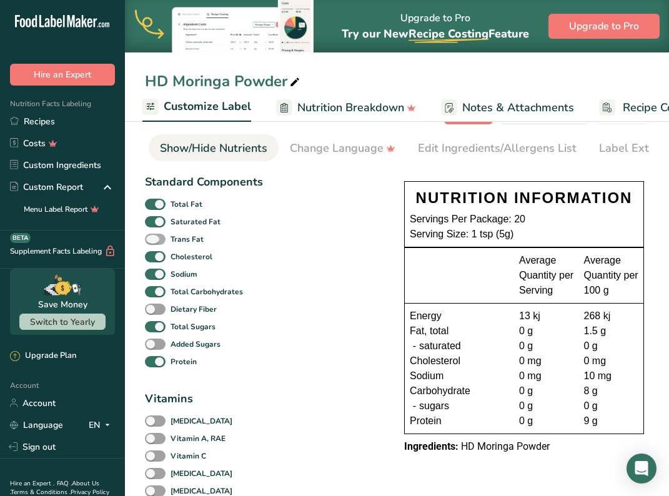
click at [154, 240] on span at bounding box center [155, 240] width 21 height 12
click at [153, 240] on input "Trans Fat" at bounding box center [149, 239] width 8 height 8
checkbox input "true"
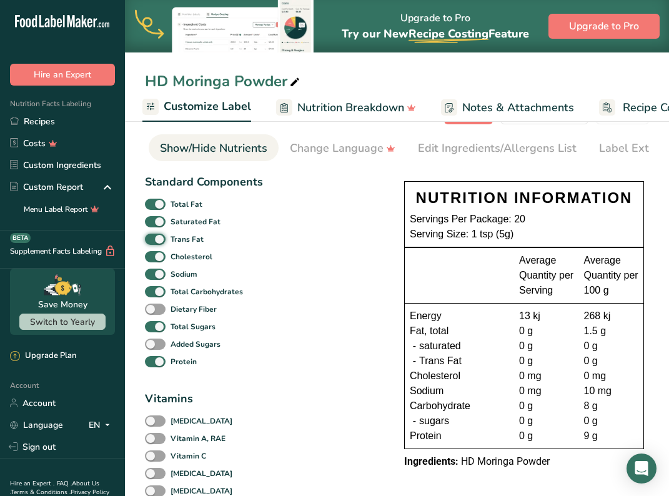
scroll to position [54, 0]
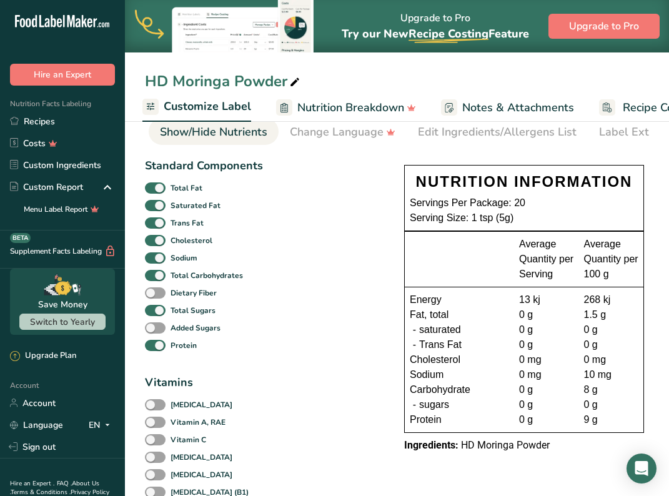
click at [158, 302] on div "Dietary Fiber" at bounding box center [203, 292] width 117 height 17
click at [161, 334] on span at bounding box center [155, 328] width 21 height 12
click at [153, 332] on input "Added Sugars" at bounding box center [149, 328] width 8 height 8
checkbox input "true"
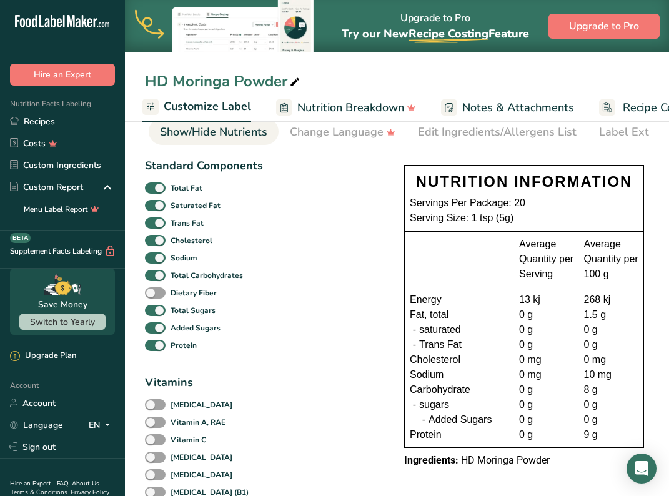
click at [166, 302] on div "Dietary Fiber" at bounding box center [203, 292] width 117 height 17
click at [163, 302] on div "Dietary Fiber" at bounding box center [203, 292] width 117 height 17
click at [166, 299] on span "Dietary Fiber" at bounding box center [191, 292] width 51 height 11
click at [153, 297] on input "Dietary Fiber" at bounding box center [149, 293] width 8 height 8
checkbox input "true"
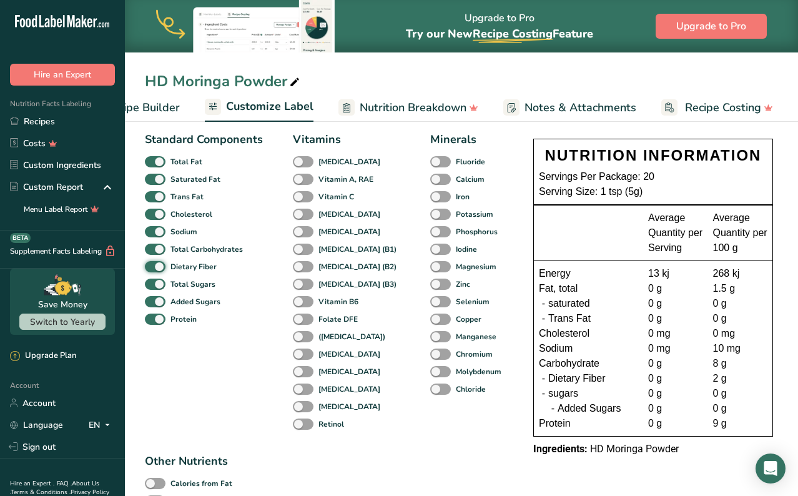
scroll to position [0, 176]
click at [152, 107] on span "Recipe Builder" at bounding box center [147, 107] width 75 height 17
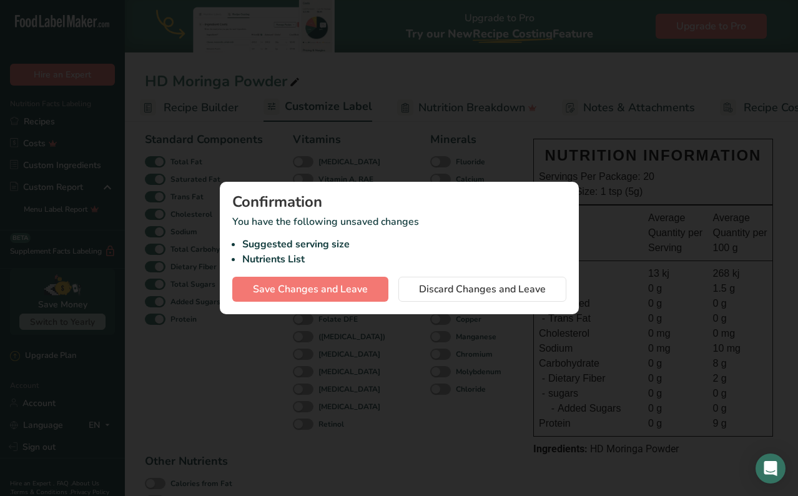
scroll to position [0, 121]
click at [443, 286] on span "Discard Changes and Leave" at bounding box center [482, 289] width 127 height 15
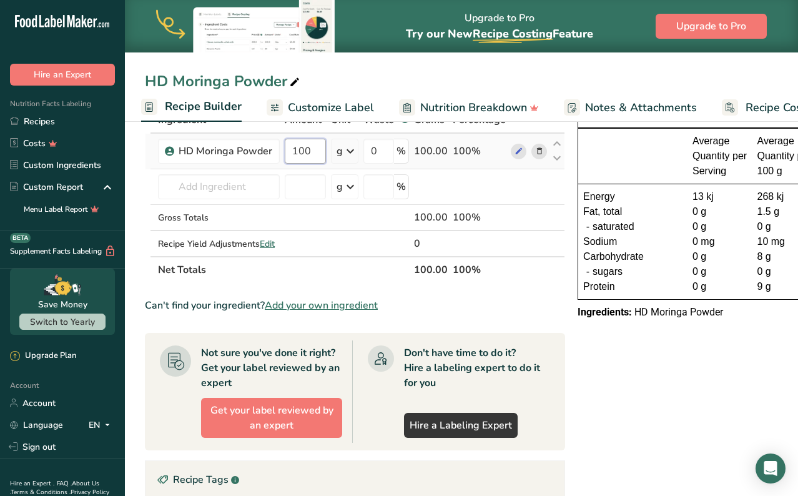
click at [304, 153] on input "100" at bounding box center [305, 151] width 41 height 25
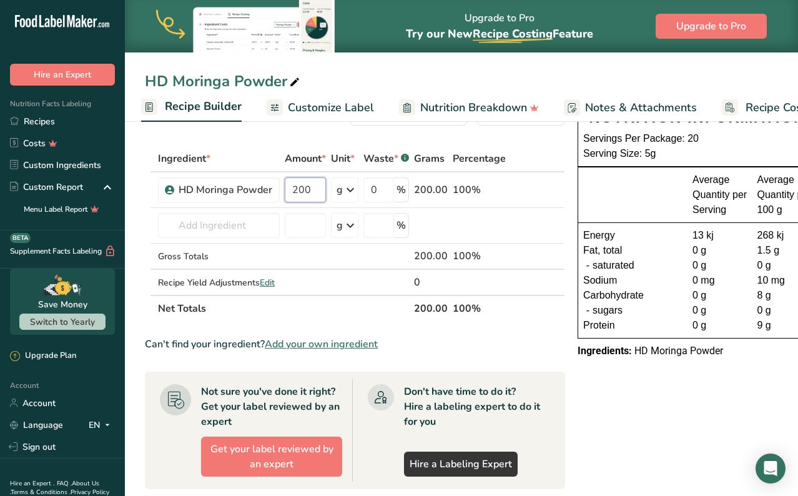
scroll to position [31, 0]
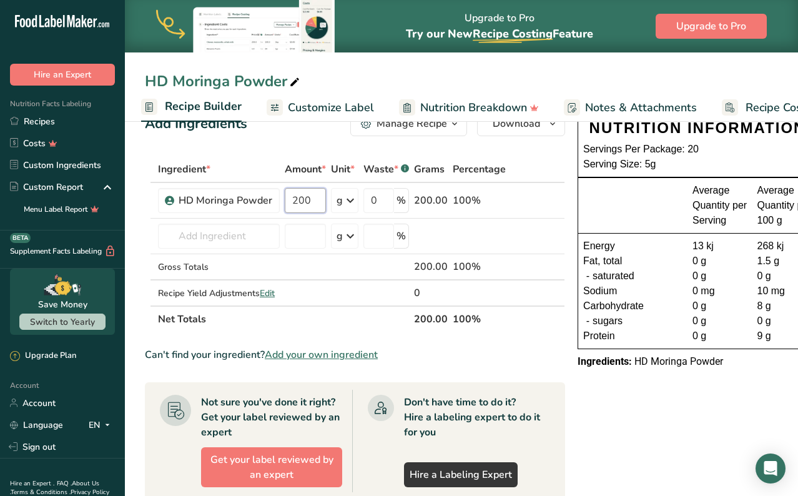
type input "200"
click at [515, 155] on div "Add Ingredients Manage Recipe Delete Recipe Duplicate Recipe Scale Recipe Save …" at bounding box center [359, 433] width 428 height 654
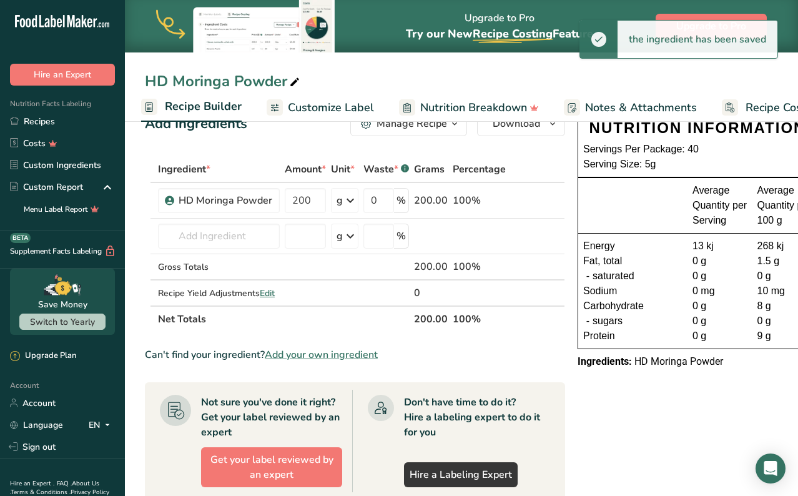
click at [452, 107] on span "Nutrition Breakdown" at bounding box center [473, 107] width 107 height 17
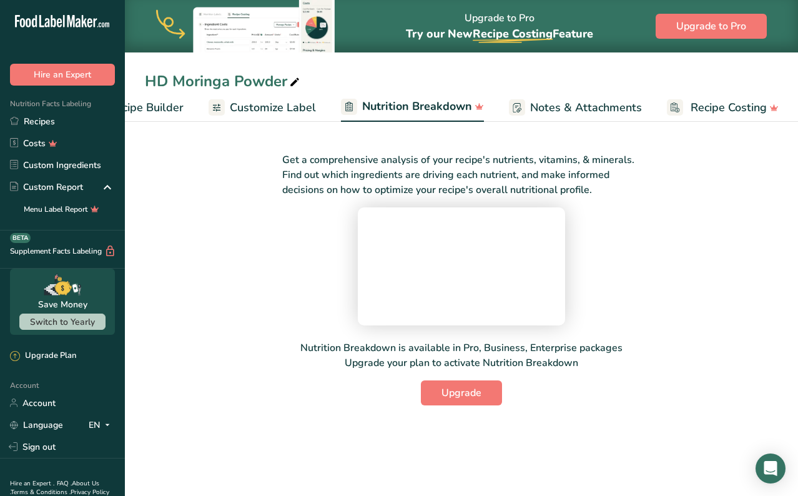
click at [292, 105] on span "Customize Label" at bounding box center [273, 107] width 86 height 17
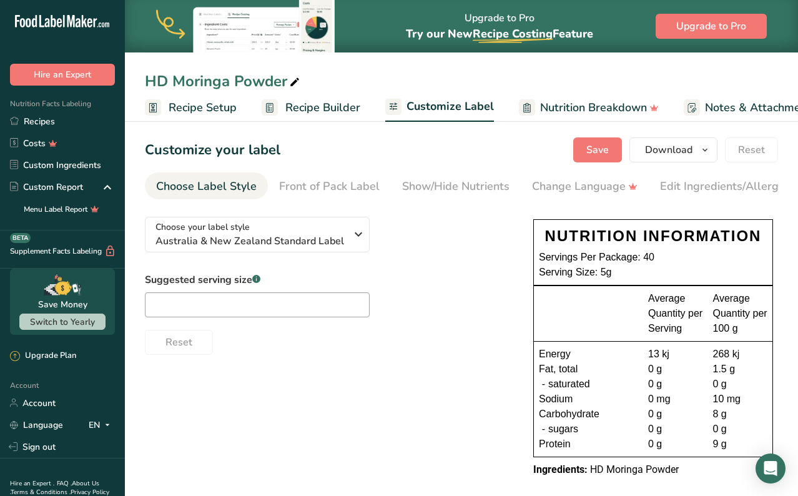
click at [217, 109] on span "Recipe Setup" at bounding box center [203, 107] width 68 height 17
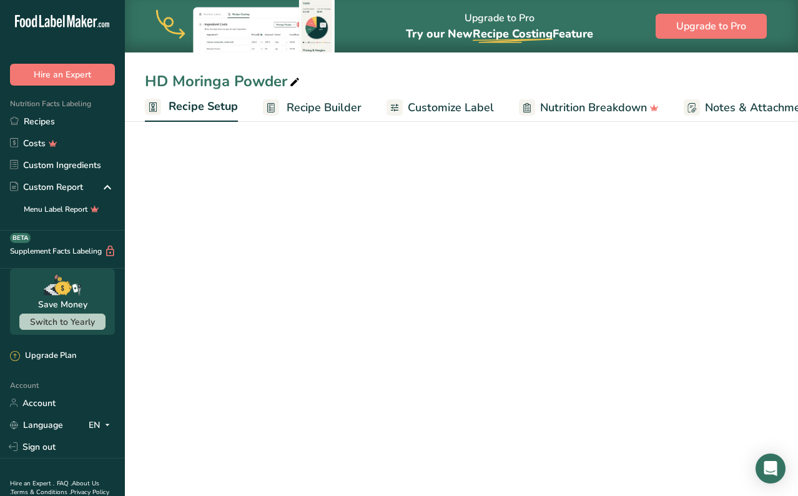
scroll to position [0, 4]
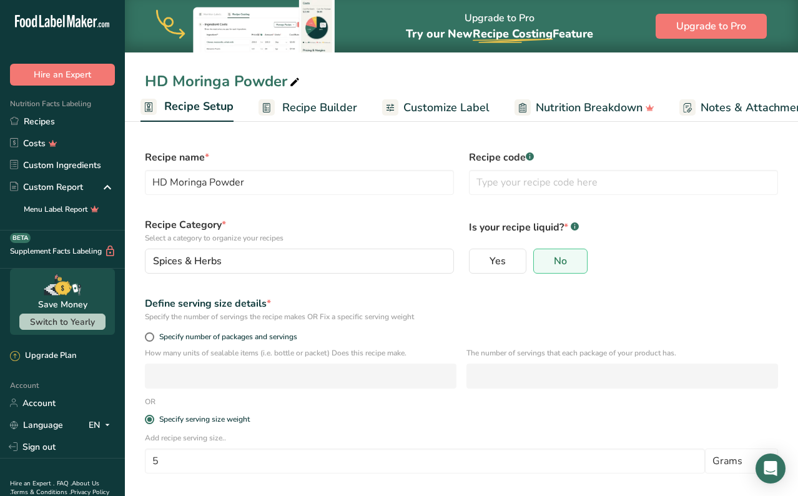
click at [317, 108] on span "Recipe Builder" at bounding box center [319, 107] width 75 height 17
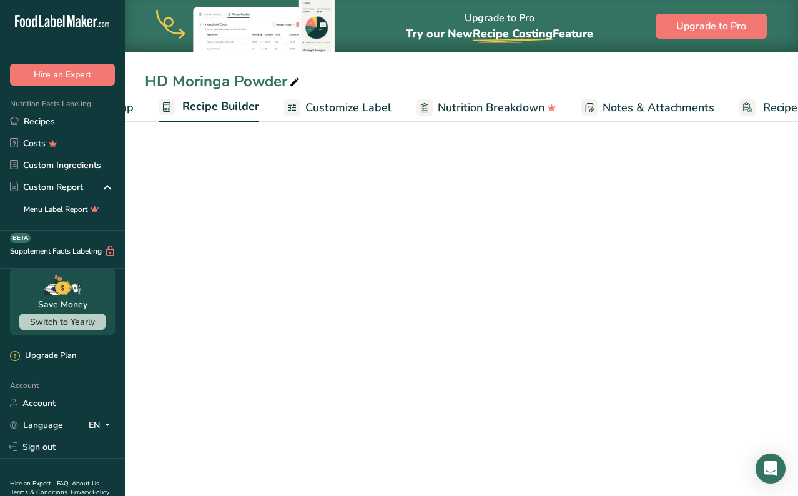
scroll to position [0, 121]
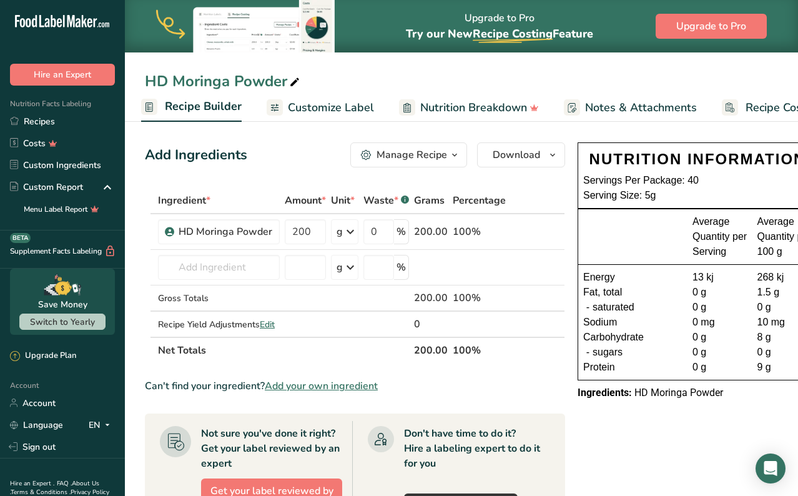
click at [329, 106] on span "Customize Label" at bounding box center [331, 107] width 86 height 17
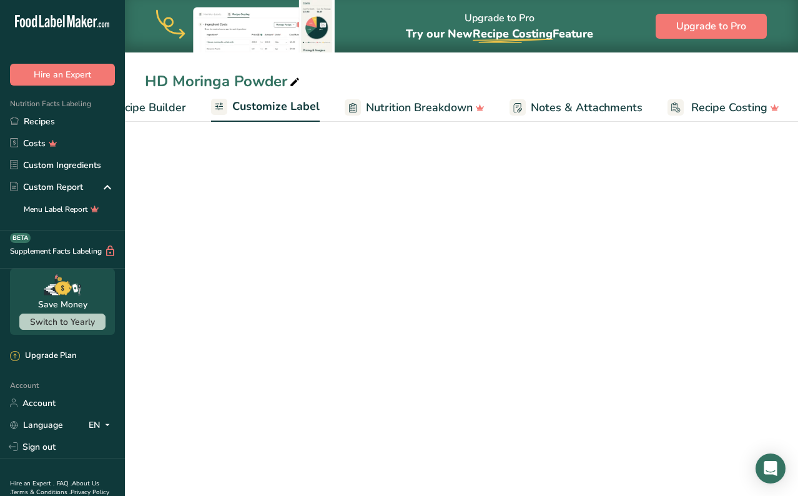
scroll to position [0, 176]
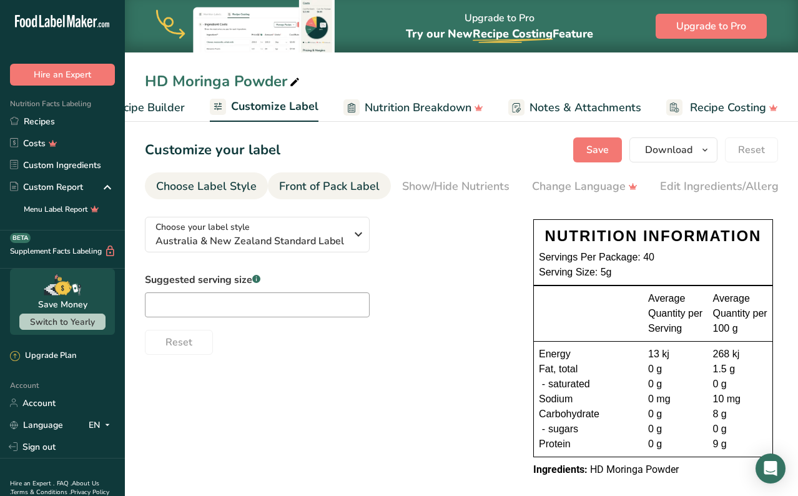
click at [354, 189] on div "Front of Pack Label" at bounding box center [329, 186] width 101 height 17
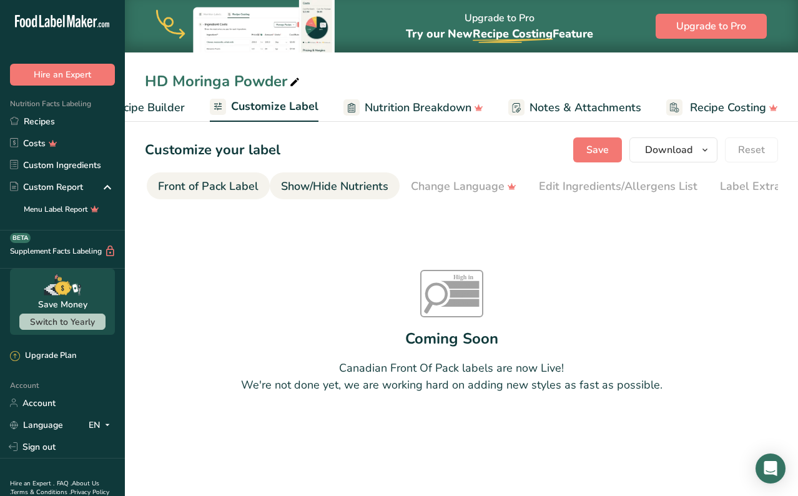
click at [381, 191] on div "Show/Hide Nutrients" at bounding box center [334, 186] width 107 height 17
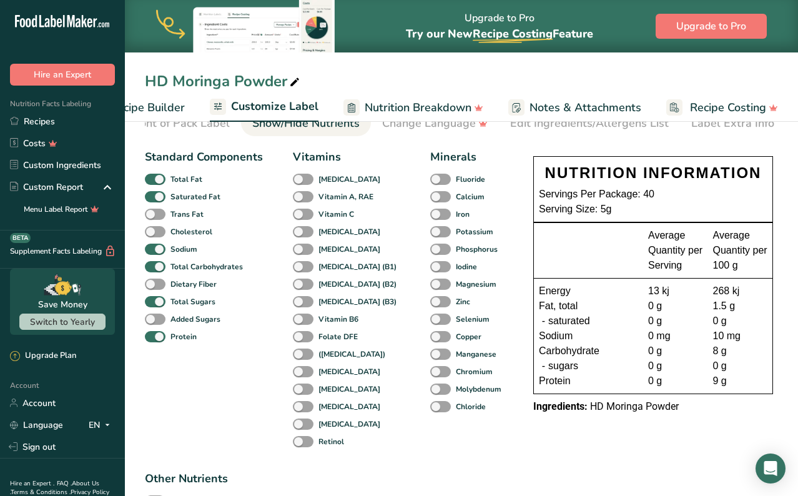
scroll to position [64, 0]
click at [156, 286] on span at bounding box center [155, 284] width 21 height 12
click at [153, 286] on input "Dietary Fiber" at bounding box center [149, 283] width 8 height 8
checkbox input "true"
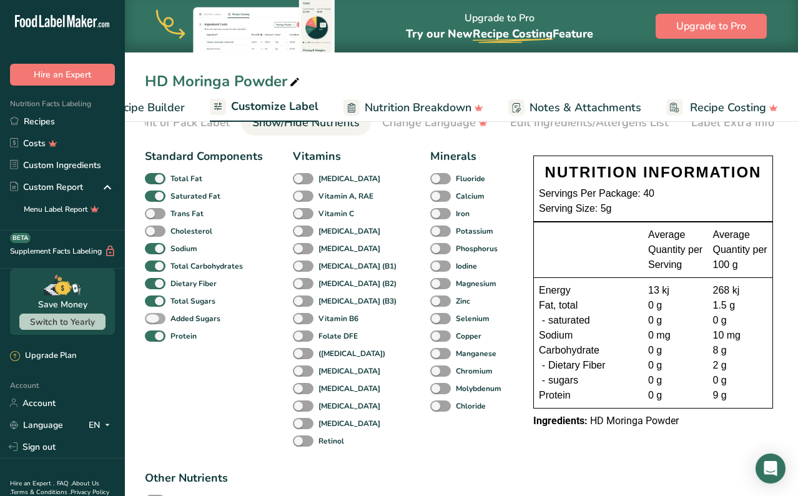
click at [155, 318] on span at bounding box center [155, 319] width 21 height 12
click at [153, 318] on input "Added Sugars" at bounding box center [149, 318] width 8 height 8
checkbox input "true"
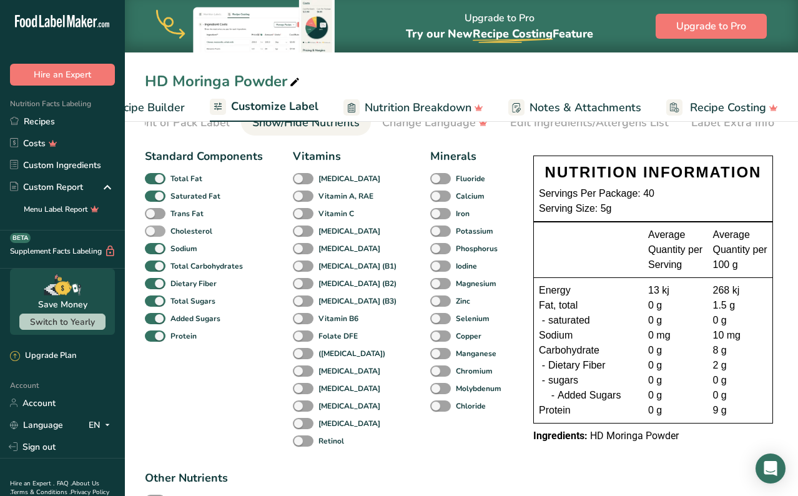
click at [159, 235] on span at bounding box center [155, 232] width 21 height 12
click at [153, 235] on input "Cholesterol" at bounding box center [149, 231] width 8 height 8
checkbox input "true"
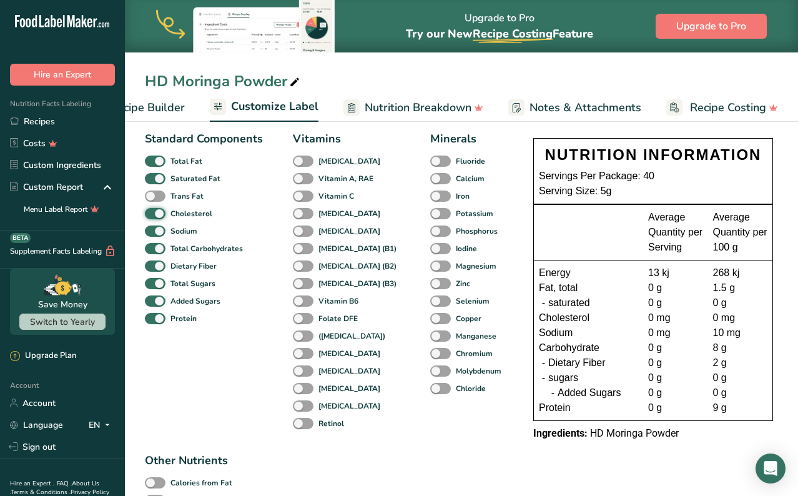
scroll to position [82, 0]
click at [162, 111] on span "Recipe Builder" at bounding box center [147, 107] width 75 height 17
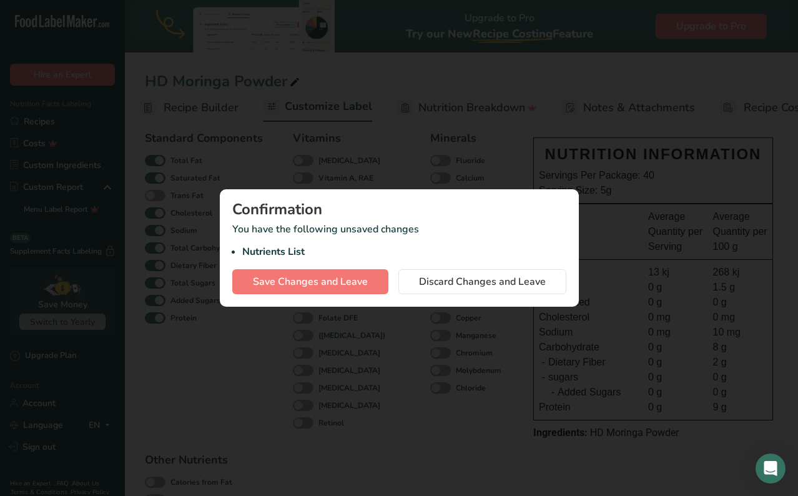
scroll to position [0, 121]
click at [326, 286] on span "Save Changes and Leave" at bounding box center [310, 281] width 115 height 15
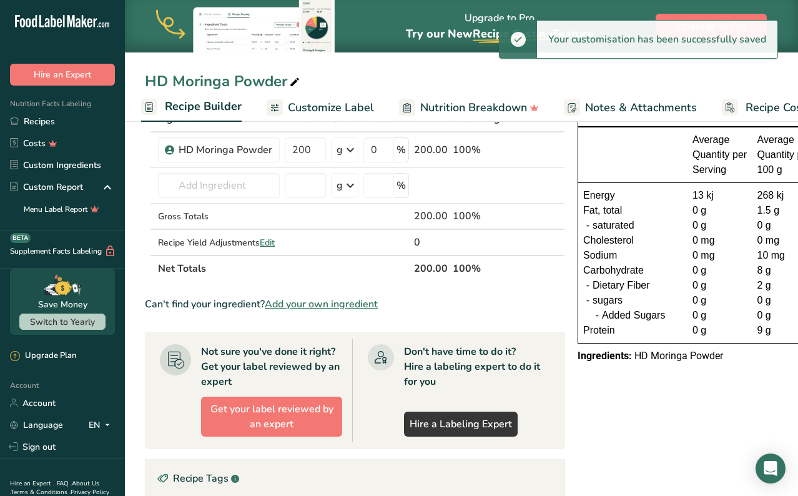
click at [431, 103] on span "Nutrition Breakdown" at bounding box center [473, 107] width 107 height 17
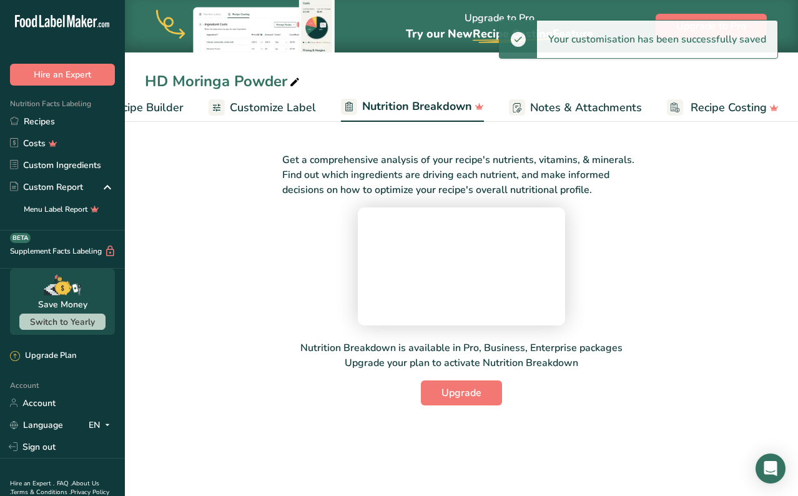
click at [287, 100] on span "Customize Label" at bounding box center [273, 107] width 86 height 17
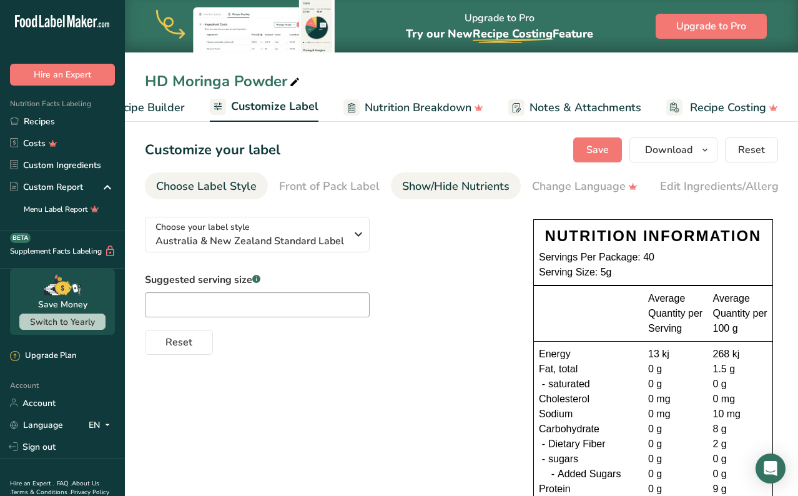
click at [436, 187] on div "Show/Hide Nutrients" at bounding box center [455, 186] width 107 height 17
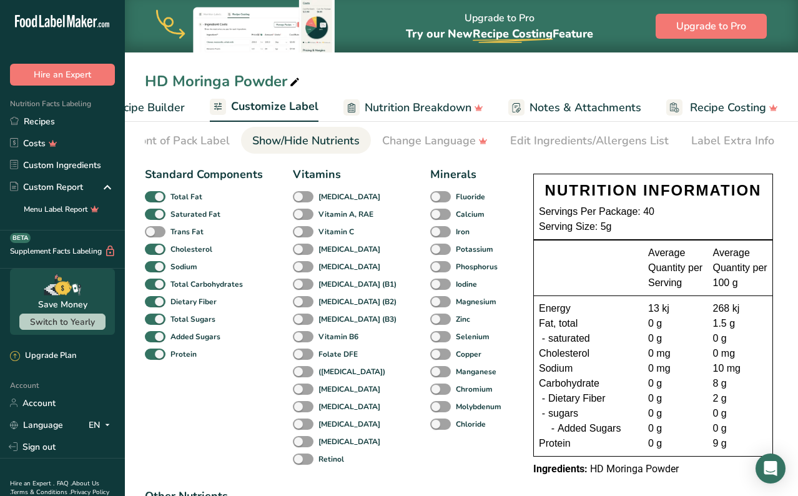
scroll to position [45, 0]
click at [299, 203] on span at bounding box center [303, 198] width 21 height 12
click at [299, 201] on input "[MEDICAL_DATA]" at bounding box center [297, 197] width 8 height 8
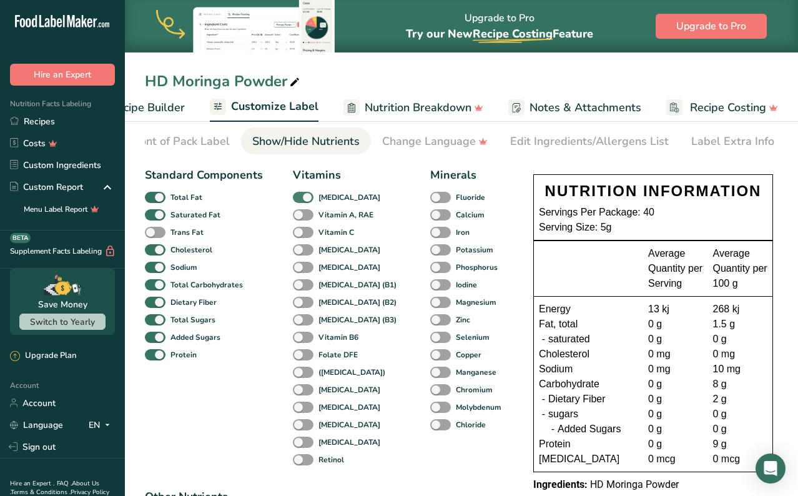
click at [299, 203] on span at bounding box center [303, 198] width 21 height 12
click at [299, 201] on input "[MEDICAL_DATA]" at bounding box center [297, 197] width 8 height 8
checkbox input "false"
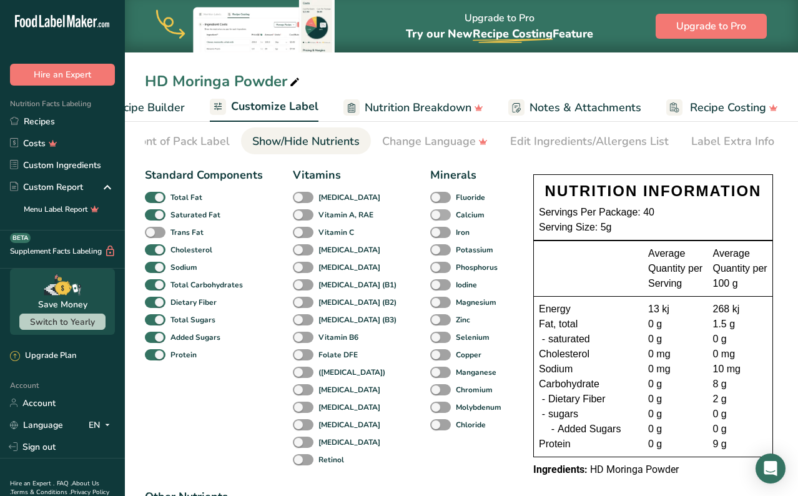
click at [430, 217] on span at bounding box center [440, 215] width 21 height 12
click at [430, 217] on input "Calcium" at bounding box center [434, 215] width 8 height 8
checkbox input "true"
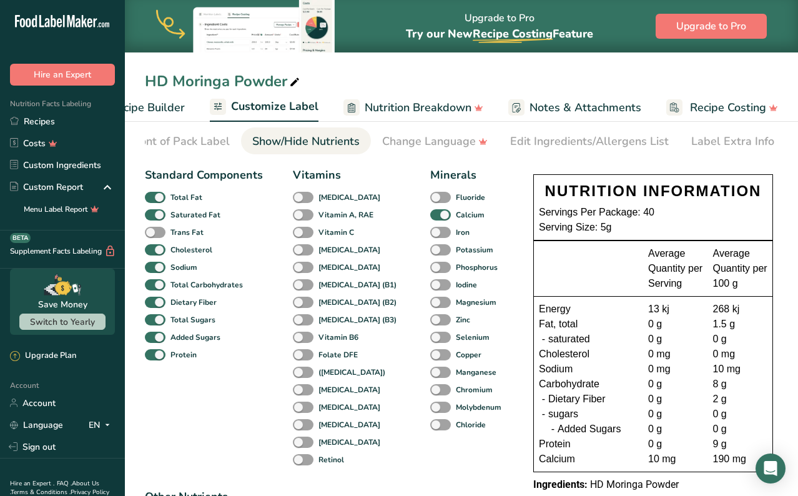
click at [430, 227] on div "Iron" at bounding box center [439, 232] width 19 height 17
click at [430, 235] on span at bounding box center [440, 233] width 21 height 12
click at [430, 235] on input "Iron" at bounding box center [434, 232] width 8 height 8
checkbox input "true"
click at [430, 245] on div "Potassium" at bounding box center [439, 249] width 19 height 17
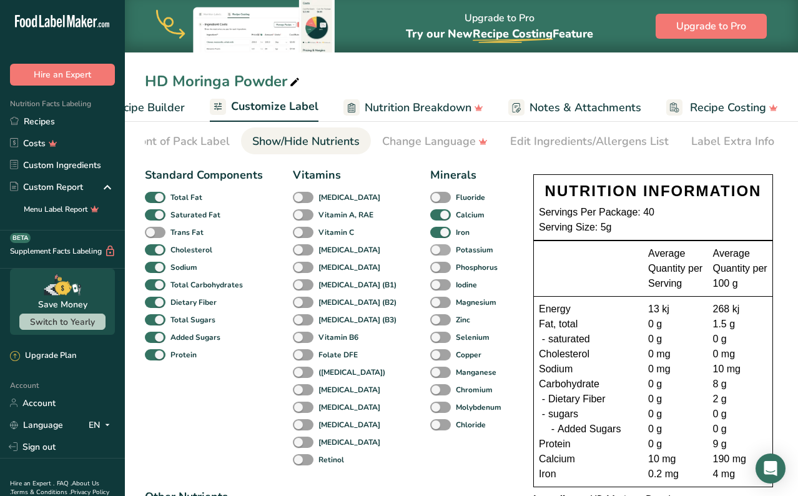
click at [430, 252] on span at bounding box center [440, 250] width 21 height 12
click at [430, 252] on input "Potassium" at bounding box center [434, 250] width 8 height 8
checkbox input "true"
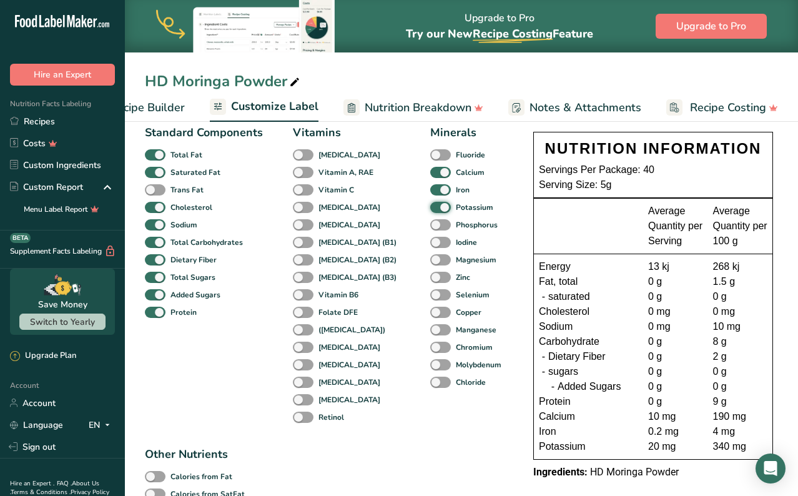
scroll to position [86, 0]
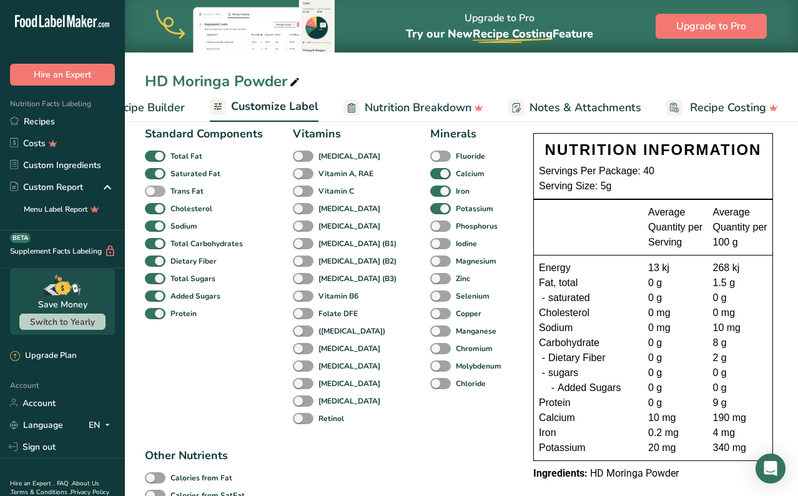
click at [159, 189] on span at bounding box center [155, 192] width 21 height 12
click at [153, 189] on input "Trans Fat" at bounding box center [149, 191] width 8 height 8
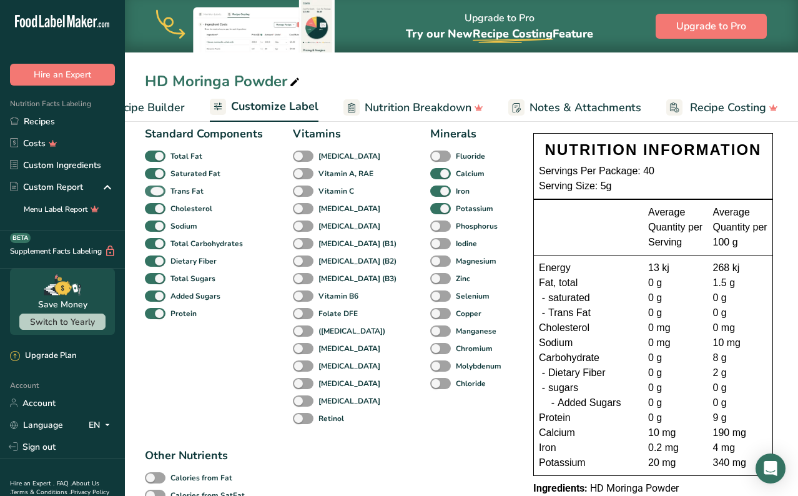
click at [159, 189] on span at bounding box center [155, 192] width 21 height 12
click at [153, 189] on input "Trans Fat" at bounding box center [149, 191] width 8 height 8
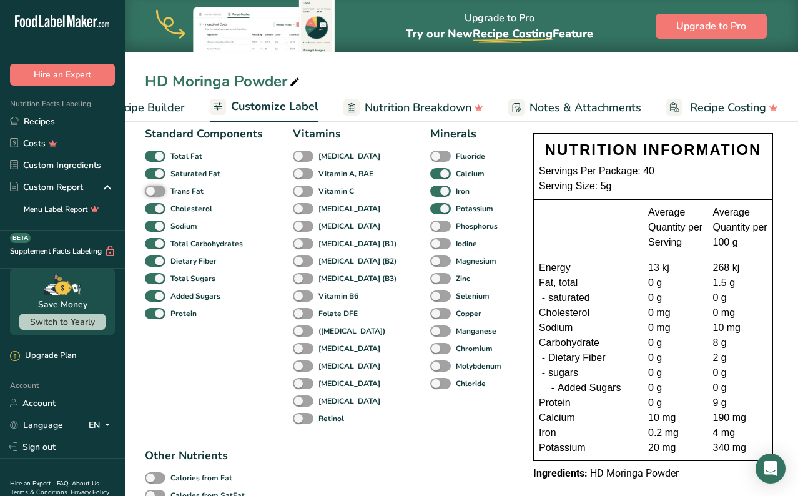
scroll to position [90, 0]
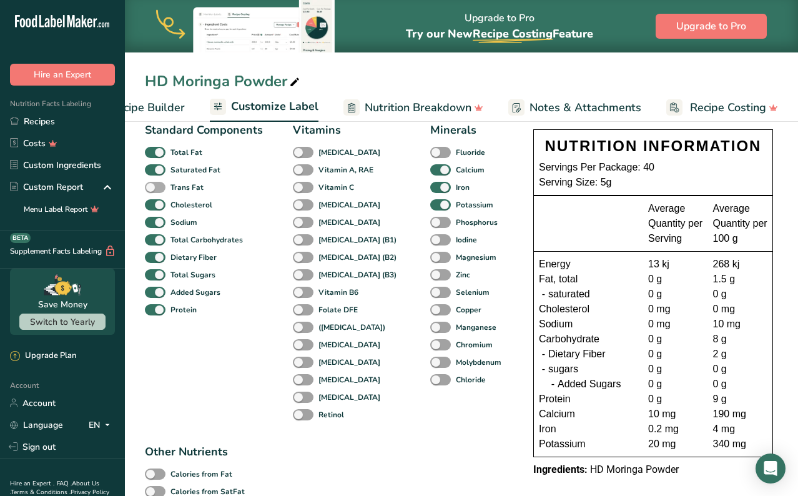
click at [160, 187] on span at bounding box center [155, 188] width 21 height 12
click at [153, 187] on input "Trans Fat" at bounding box center [149, 187] width 8 height 8
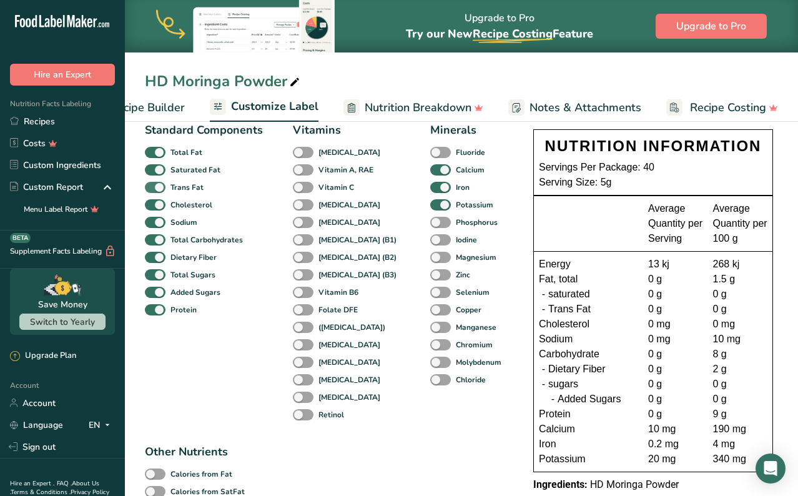
click at [157, 187] on span at bounding box center [155, 188] width 21 height 12
click at [153, 187] on input "Trans Fat" at bounding box center [149, 187] width 8 height 8
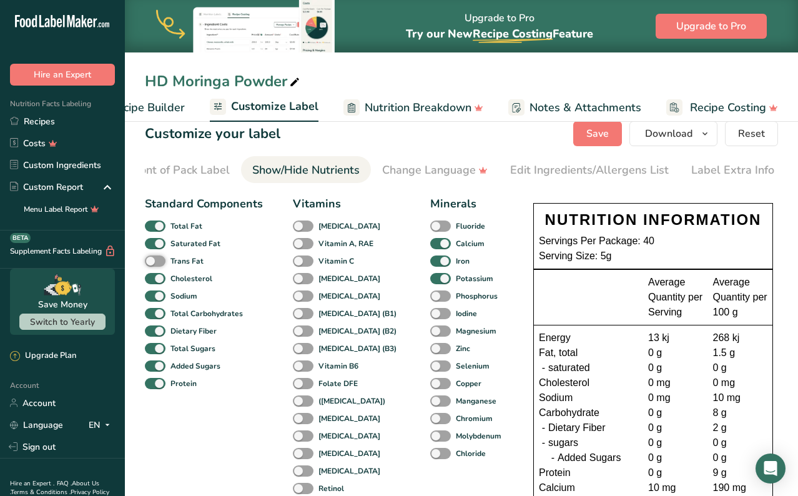
scroll to position [4, 0]
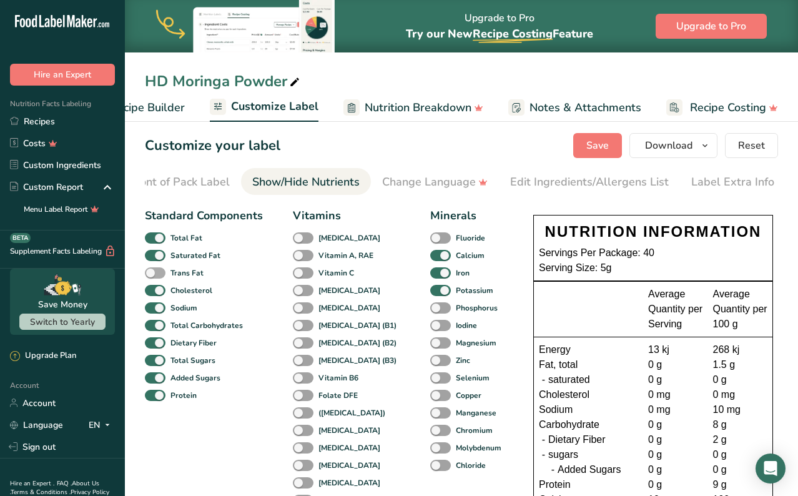
click at [163, 279] on span at bounding box center [155, 273] width 21 height 12
click at [153, 277] on input "Trans Fat" at bounding box center [149, 273] width 8 height 8
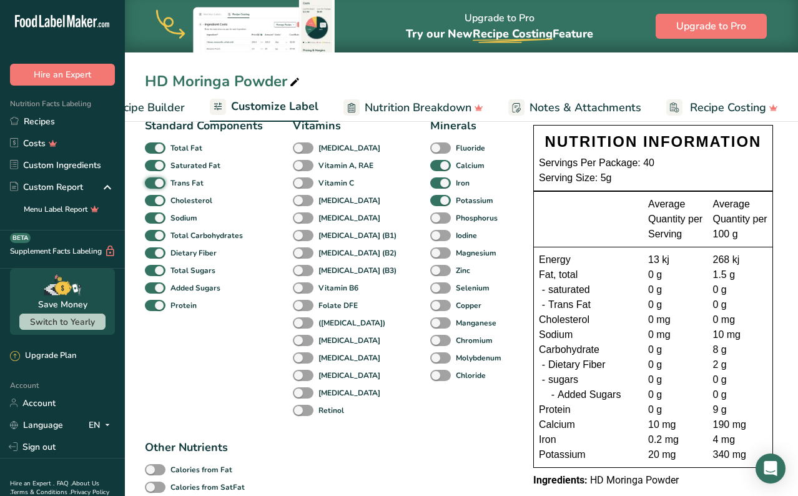
scroll to position [0, 0]
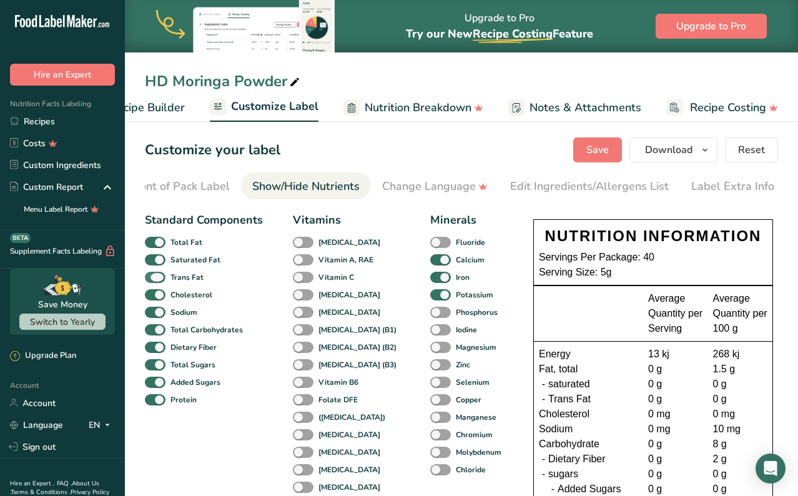
click at [156, 282] on span at bounding box center [155, 278] width 21 height 12
click at [153, 281] on input "Trans Fat" at bounding box center [149, 277] width 8 height 8
checkbox input "false"
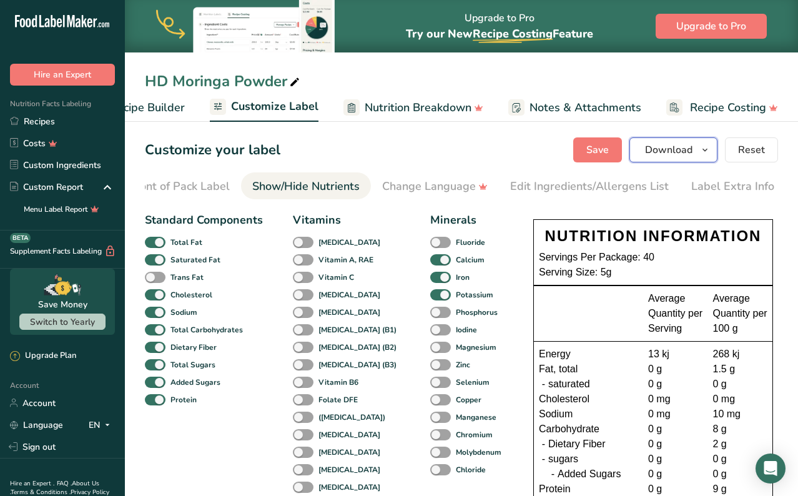
click at [704, 150] on icon "button" at bounding box center [705, 150] width 10 height 16
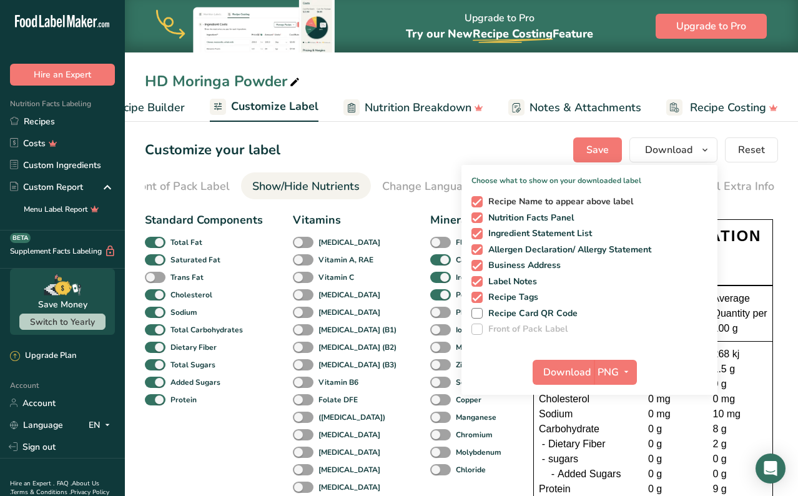
click at [481, 202] on span at bounding box center [477, 201] width 11 height 11
click at [480, 202] on input "Recipe Name to appear above label" at bounding box center [476, 201] width 8 height 8
checkbox input "false"
click at [480, 237] on span at bounding box center [477, 233] width 11 height 11
click at [480, 237] on input "Ingredient Statement List" at bounding box center [476, 233] width 8 height 8
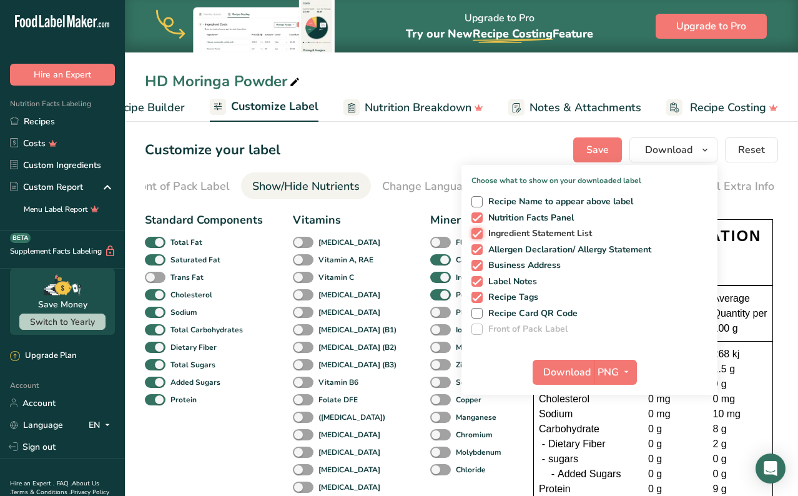
checkbox input "false"
click at [479, 259] on div "Recipe Name to appear above label Nutrition Facts Panel Ingredient Statement Li…" at bounding box center [590, 263] width 256 height 144
click at [479, 249] on span at bounding box center [477, 249] width 11 height 11
click at [479, 249] on input "Allergen Declaration/ Allergy Statement" at bounding box center [476, 250] width 8 height 8
checkbox input "false"
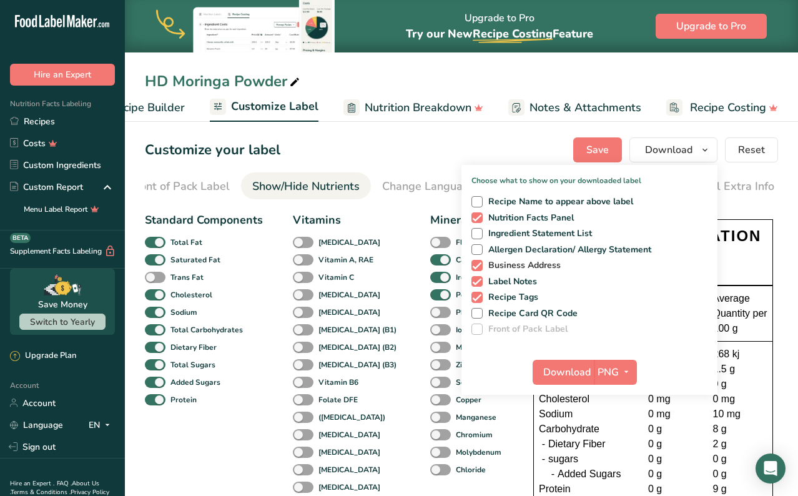
click at [479, 264] on span at bounding box center [477, 265] width 11 height 11
click at [479, 264] on input "Business Address" at bounding box center [476, 265] width 8 height 8
checkbox input "false"
click at [479, 281] on span at bounding box center [477, 281] width 11 height 11
click at [479, 281] on input "Label Notes" at bounding box center [476, 281] width 8 height 8
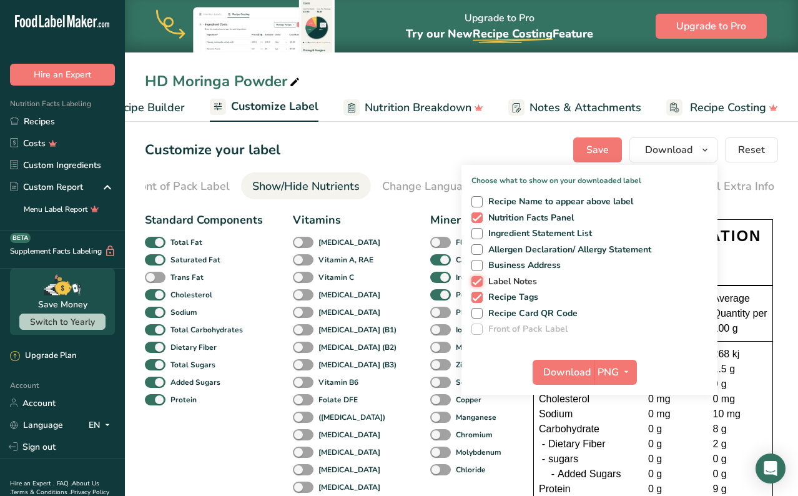
checkbox input "false"
click at [480, 302] on span at bounding box center [477, 297] width 11 height 11
click at [480, 301] on input "Recipe Tags" at bounding box center [476, 297] width 8 height 8
checkbox input "false"
click at [626, 370] on icon "button" at bounding box center [627, 372] width 10 height 16
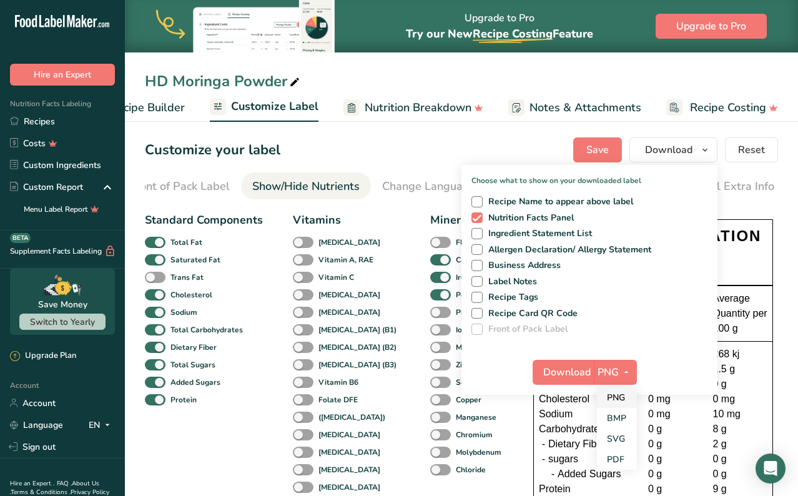
click at [621, 400] on link "PNG" at bounding box center [617, 397] width 40 height 21
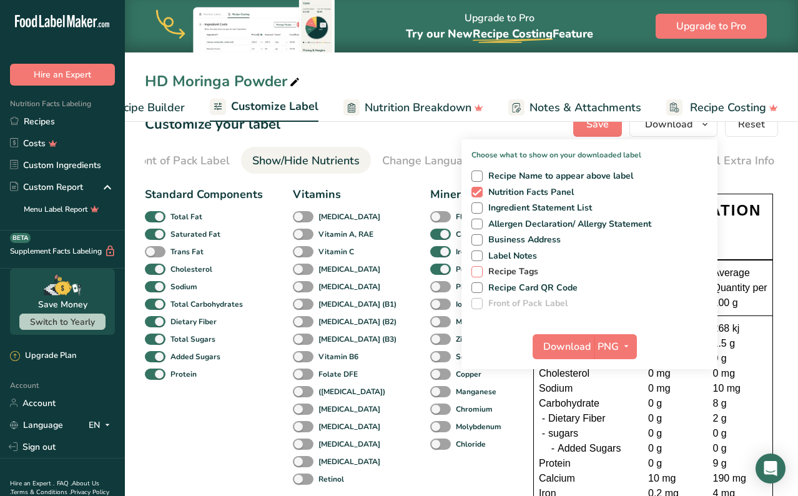
scroll to position [27, 0]
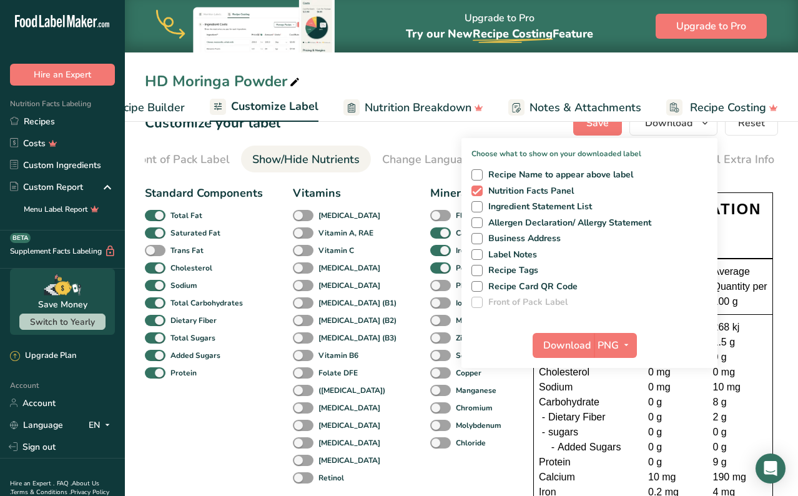
click at [733, 235] on div "Servings Per Package: 40" at bounding box center [653, 230] width 229 height 15
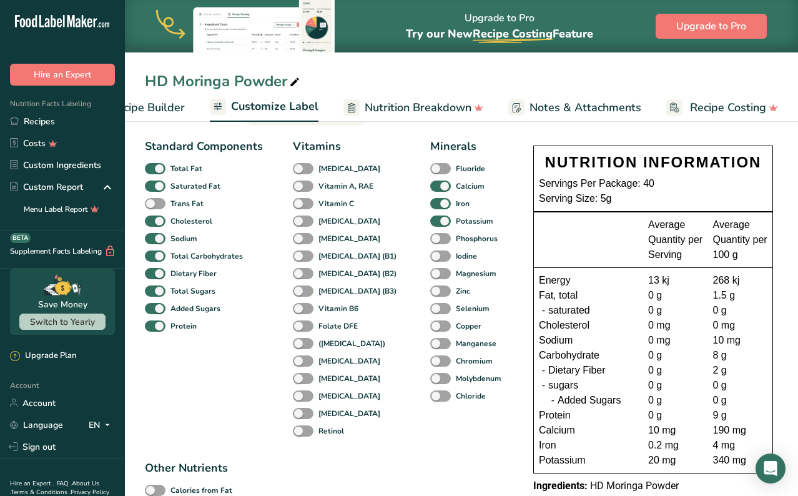
scroll to position [0, 0]
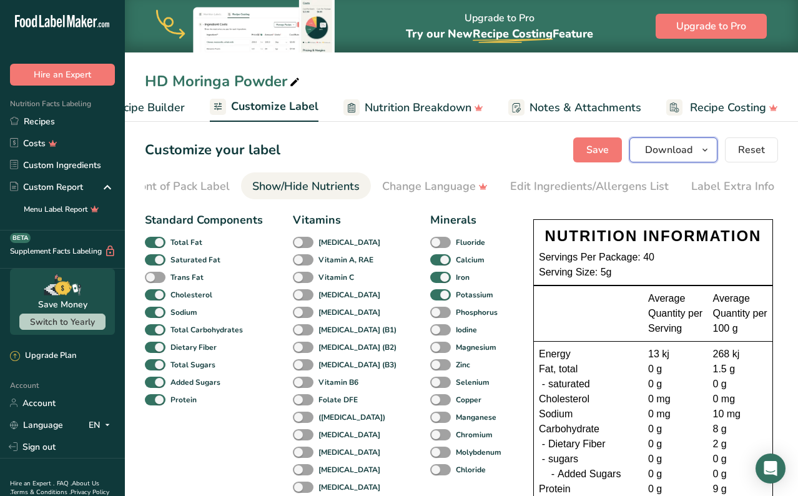
click at [699, 156] on span "button" at bounding box center [705, 149] width 15 height 15
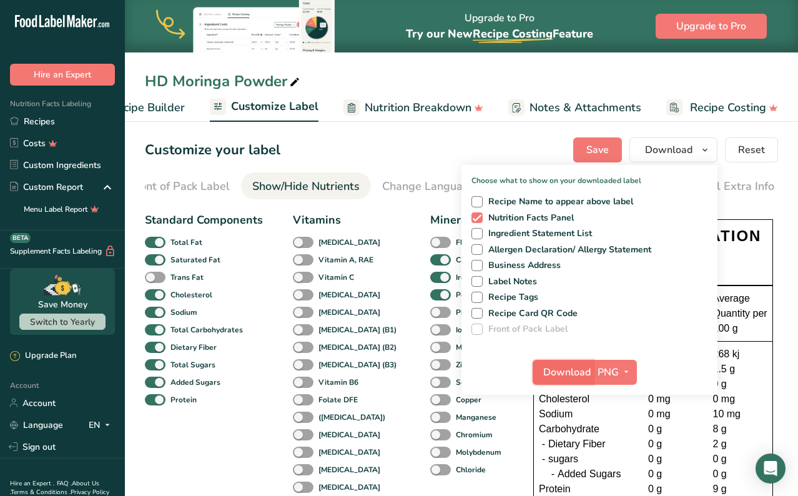
click at [577, 372] on span "Download" at bounding box center [567, 372] width 47 height 15
click at [172, 440] on div "Standard Components Total Fat Saturated Fat Trans Fat [MEDICAL_DATA] Sodium Tot…" at bounding box center [204, 363] width 118 height 302
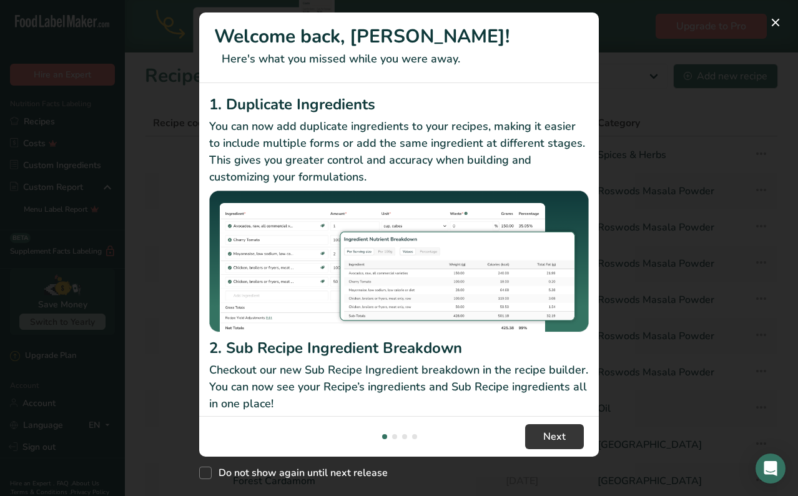
click at [699, 266] on div "New Features" at bounding box center [399, 248] width 798 height 496
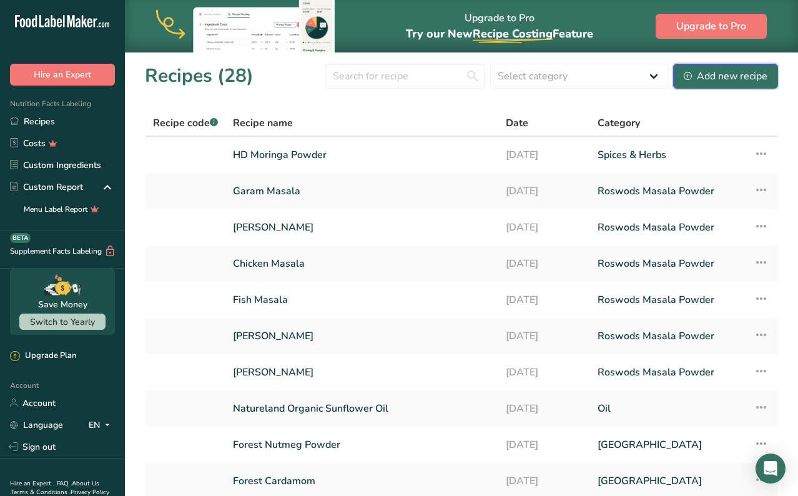
click at [704, 81] on div "Add new recipe" at bounding box center [726, 76] width 84 height 15
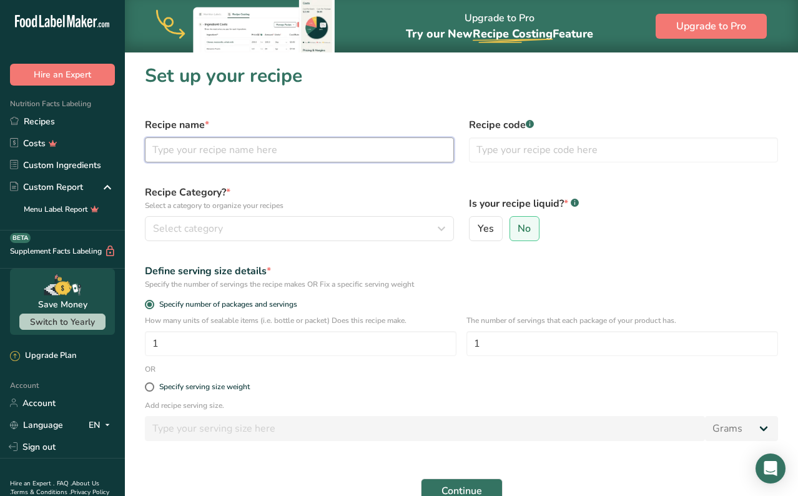
click at [262, 152] on input "text" at bounding box center [299, 149] width 309 height 25
type input "M"
type input "Test"
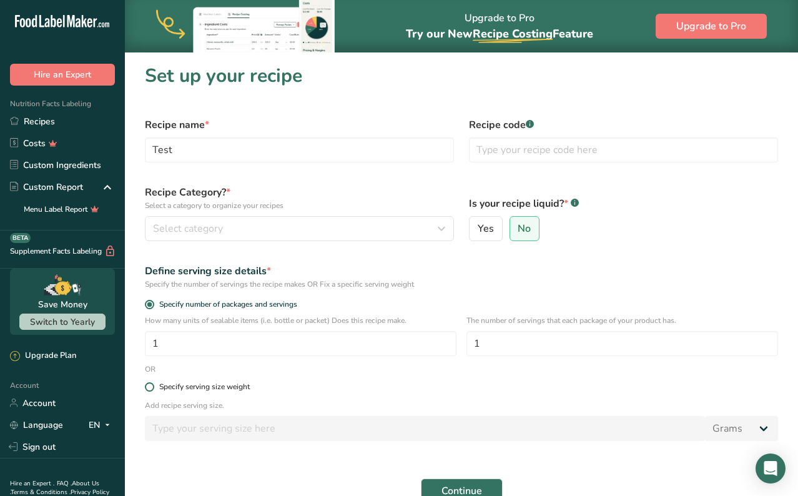
click at [207, 384] on div "Specify serving size weight" at bounding box center [204, 386] width 91 height 9
click at [153, 384] on input "Specify serving size weight" at bounding box center [149, 387] width 8 height 8
radio input "true"
radio input "false"
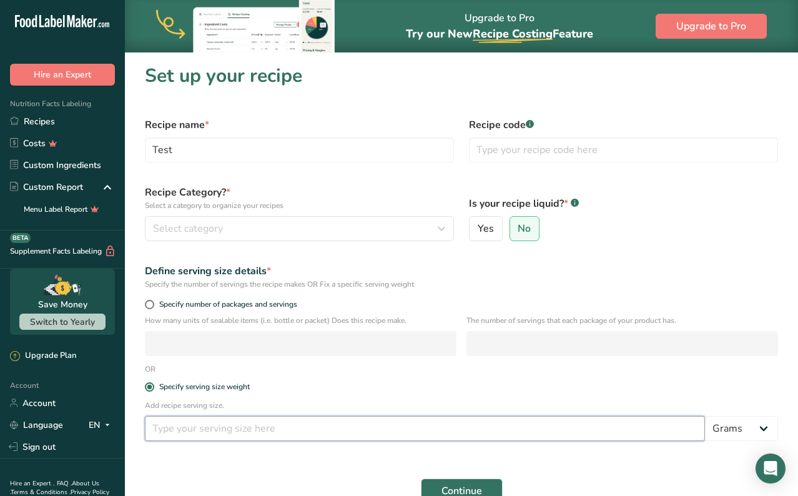
click at [200, 423] on input "number" at bounding box center [425, 428] width 560 height 25
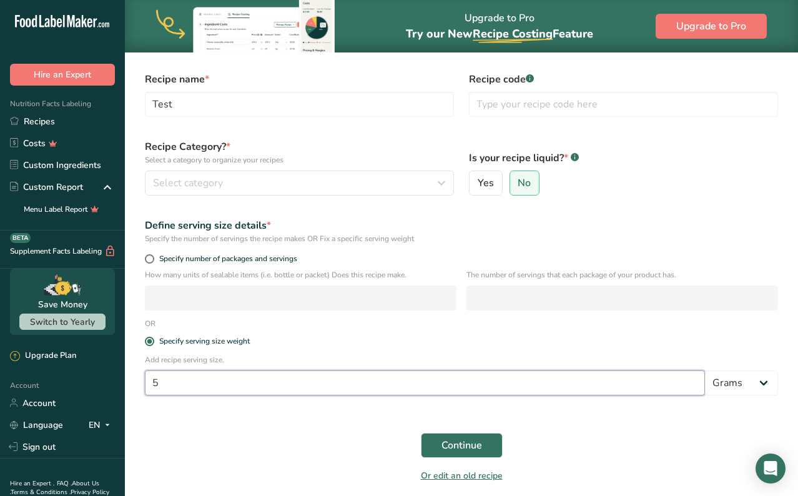
type input "5"
click at [313, 202] on div "Recipe Category? * Select a category to organize your recipes Select category S…" at bounding box center [299, 167] width 324 height 71
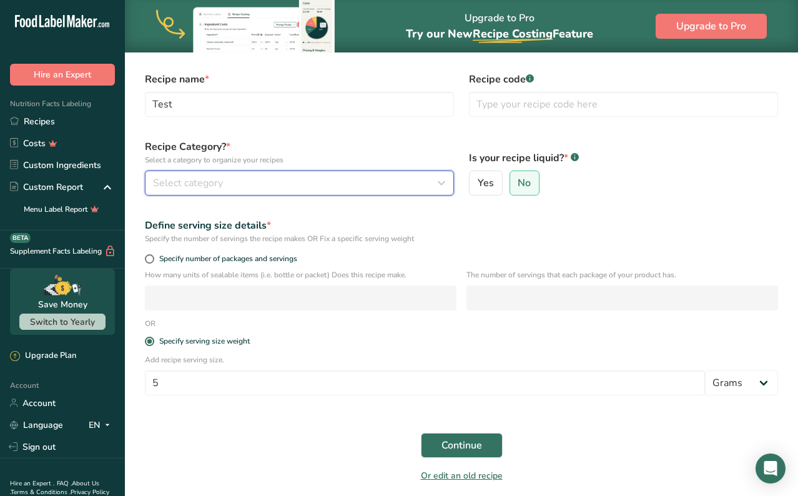
click at [313, 184] on div "Select category" at bounding box center [296, 183] width 286 height 15
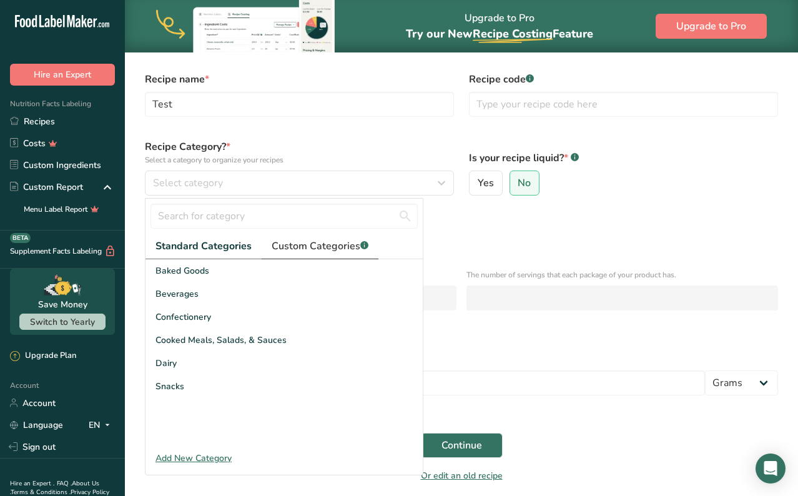
click at [319, 245] on span "Custom Categories .a-a{fill:#347362;}.b-a{fill:#fff;}" at bounding box center [320, 246] width 97 height 15
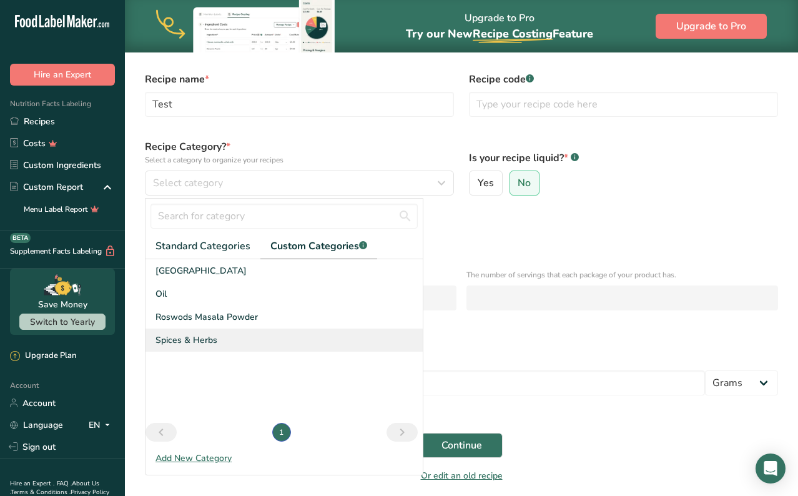
click at [206, 331] on div "Spices & Herbs" at bounding box center [284, 340] width 277 height 23
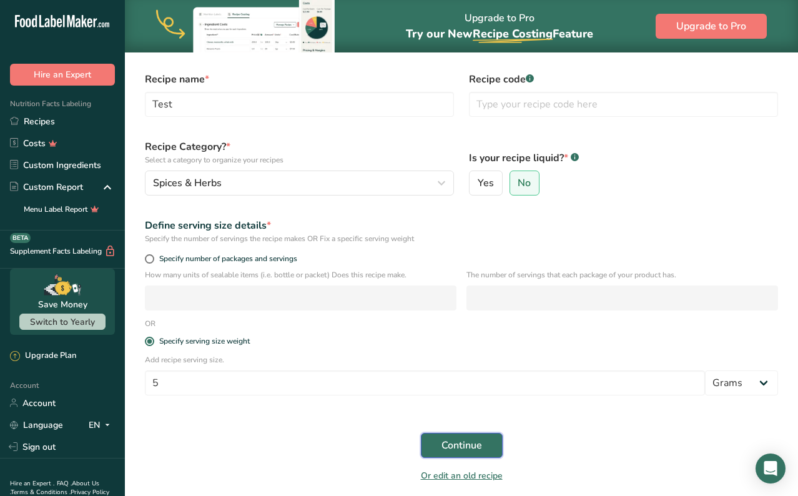
click at [479, 449] on span "Continue" at bounding box center [462, 445] width 41 height 15
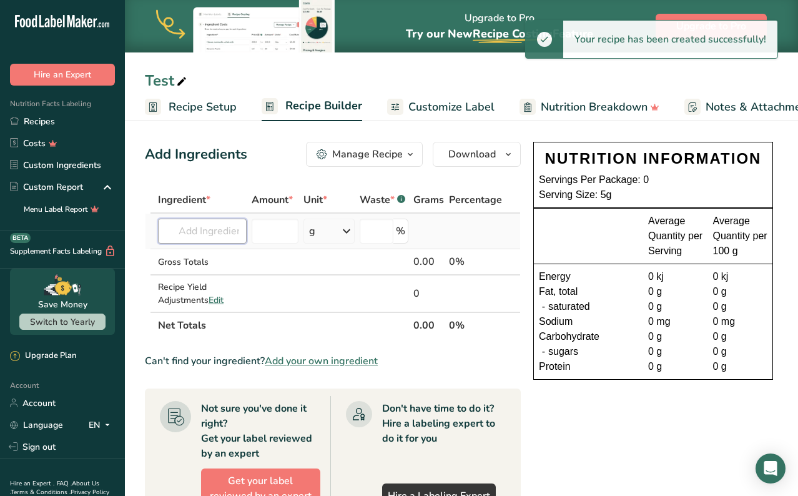
click at [217, 238] on input "text" at bounding box center [202, 231] width 89 height 25
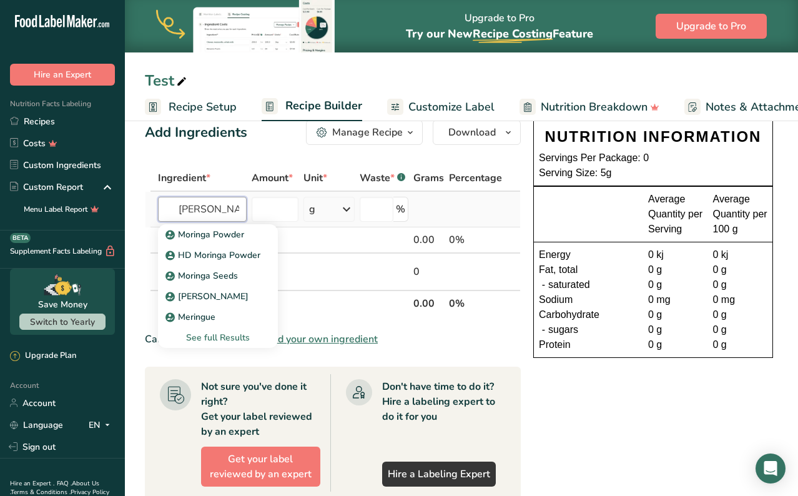
scroll to position [21, 0]
type input "moring"
click at [206, 234] on p "Moringa Powder" at bounding box center [206, 235] width 76 height 13
type input "Moringa Powder"
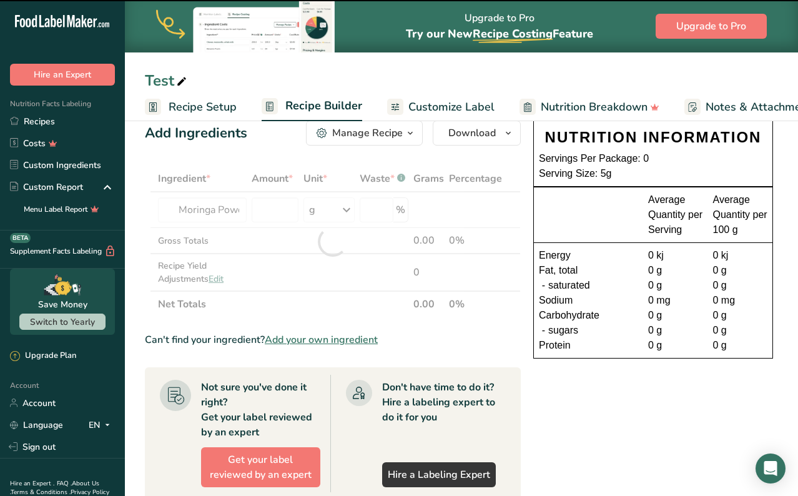
type input "0"
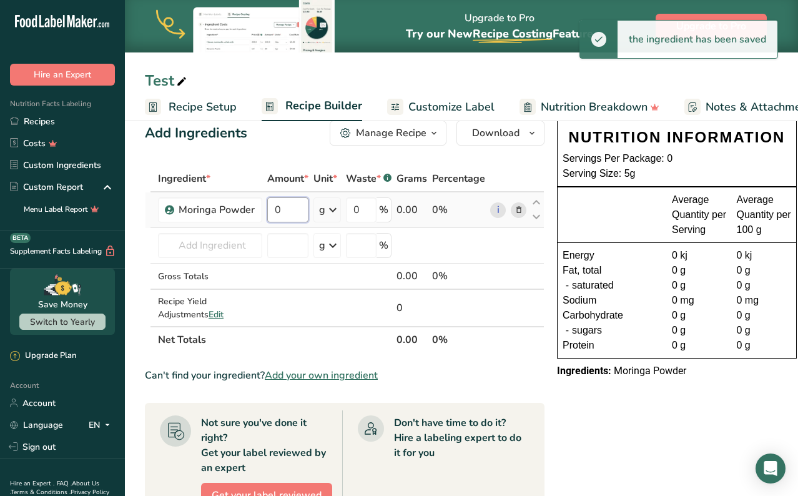
click at [289, 205] on input "0" at bounding box center [287, 209] width 41 height 25
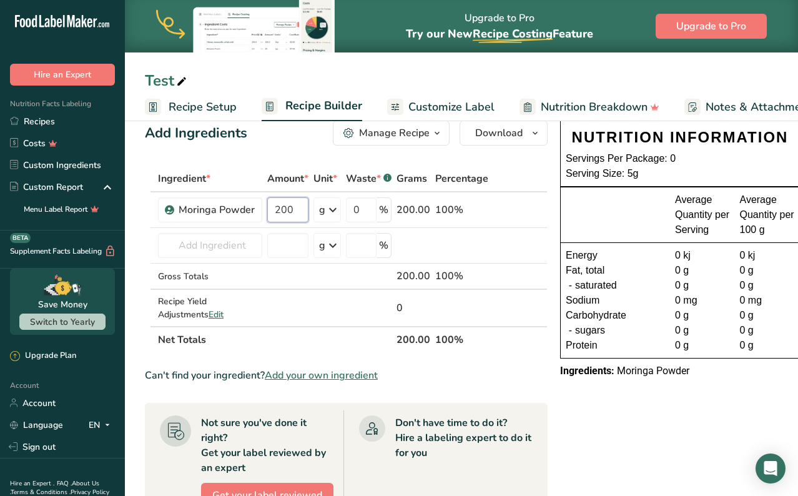
type input "200"
click at [439, 106] on span "Customize Label" at bounding box center [452, 107] width 86 height 17
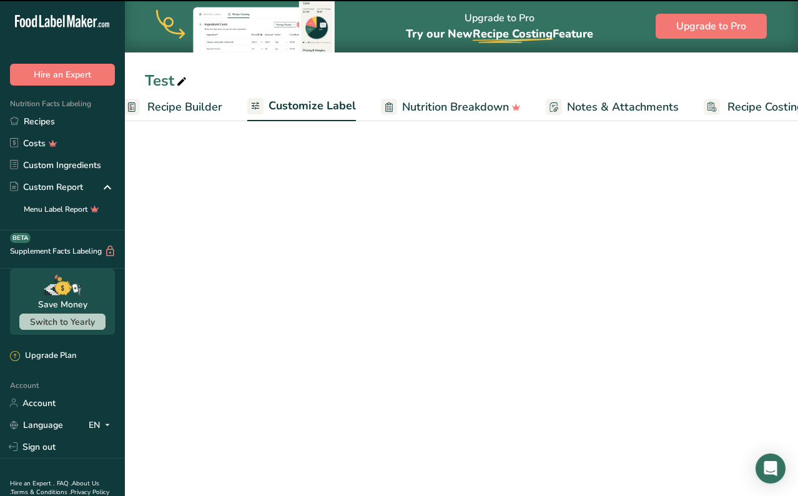
scroll to position [16, 0]
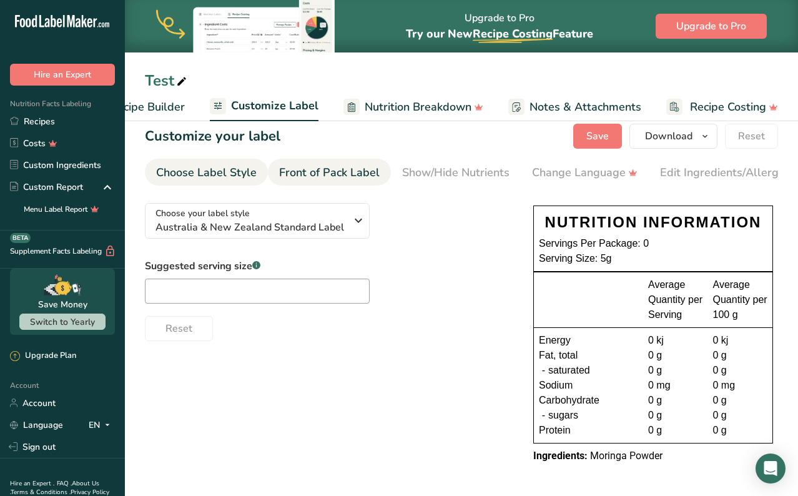
click at [329, 168] on div "Front of Pack Label" at bounding box center [329, 172] width 101 height 17
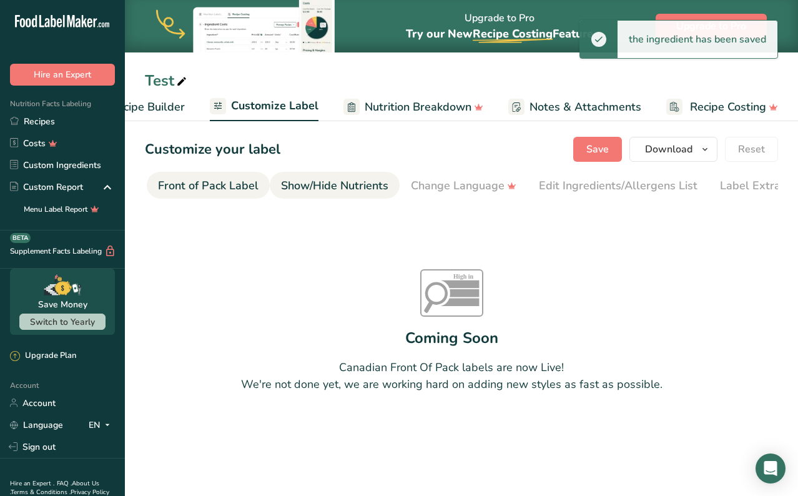
click at [374, 197] on link "Show/Hide Nutrients" at bounding box center [334, 186] width 107 height 28
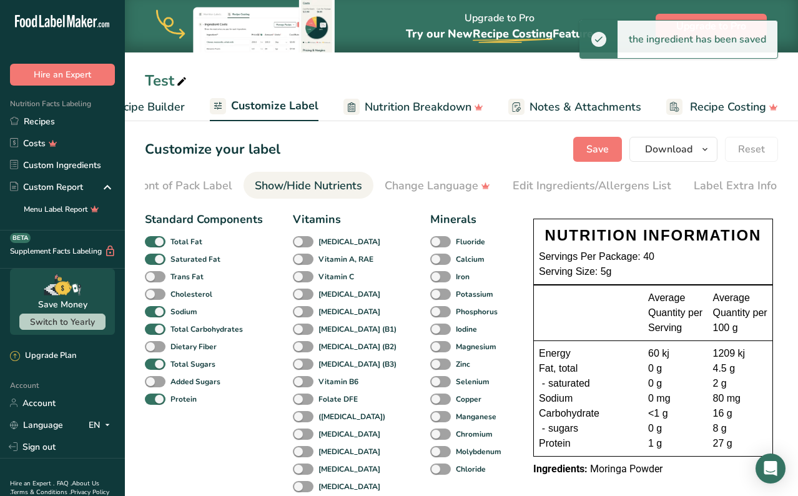
scroll to position [0, 150]
click at [163, 272] on div "Trans Fat" at bounding box center [159, 276] width 29 height 17
click at [159, 274] on span at bounding box center [155, 277] width 21 height 12
click at [153, 274] on input "Trans Fat" at bounding box center [149, 276] width 8 height 8
checkbox input "true"
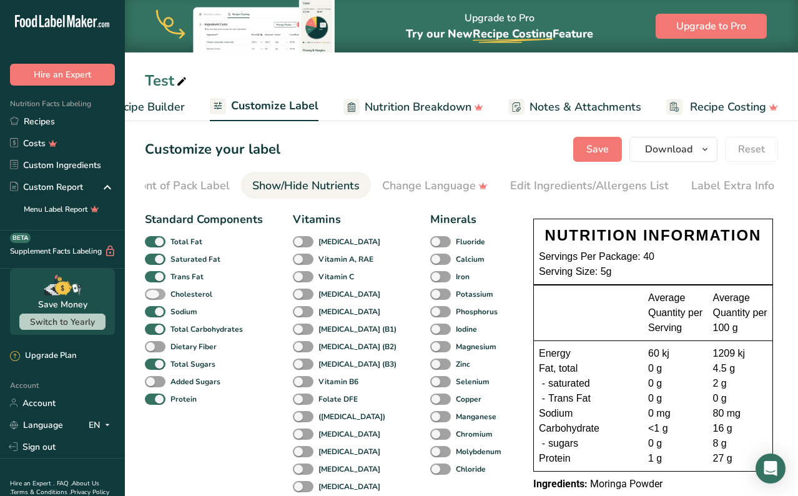
click at [159, 299] on span at bounding box center [155, 295] width 21 height 12
click at [153, 298] on input "Cholesterol" at bounding box center [149, 294] width 8 height 8
checkbox input "true"
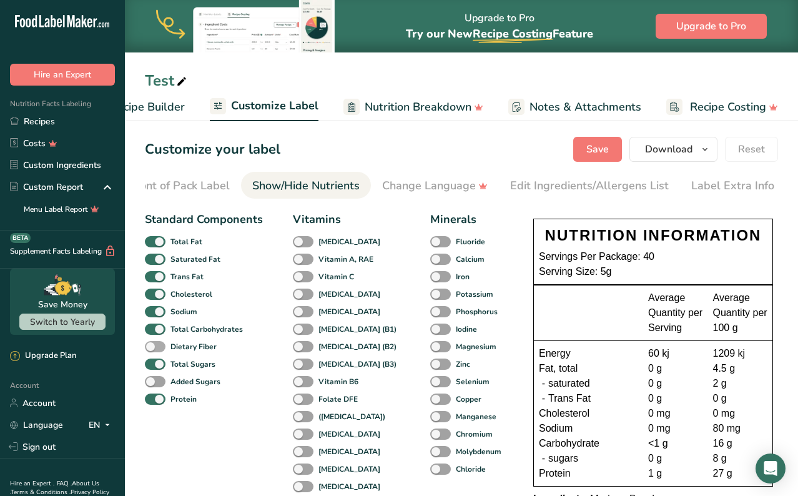
click at [154, 347] on span at bounding box center [155, 347] width 21 height 12
click at [153, 347] on input "Dietary Fiber" at bounding box center [149, 346] width 8 height 8
checkbox input "true"
click at [155, 377] on div "Added Sugars" at bounding box center [159, 381] width 29 height 17
click at [155, 379] on span at bounding box center [155, 382] width 21 height 12
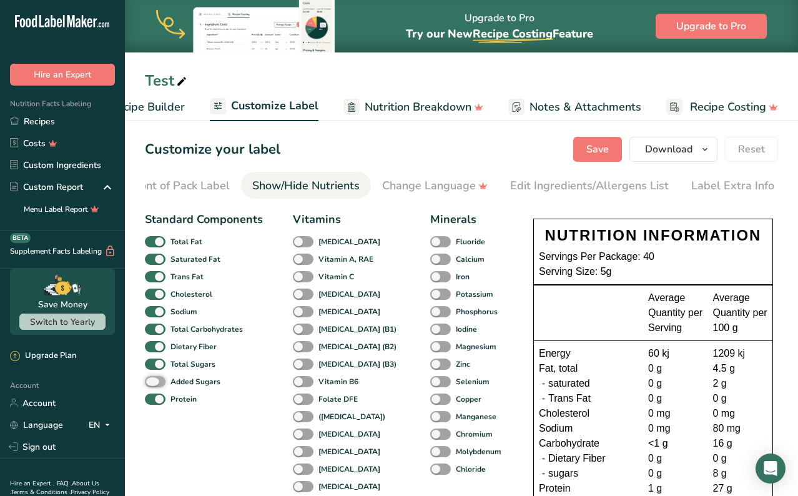
click at [153, 379] on input "Added Sugars" at bounding box center [149, 381] width 8 height 8
checkbox input "true"
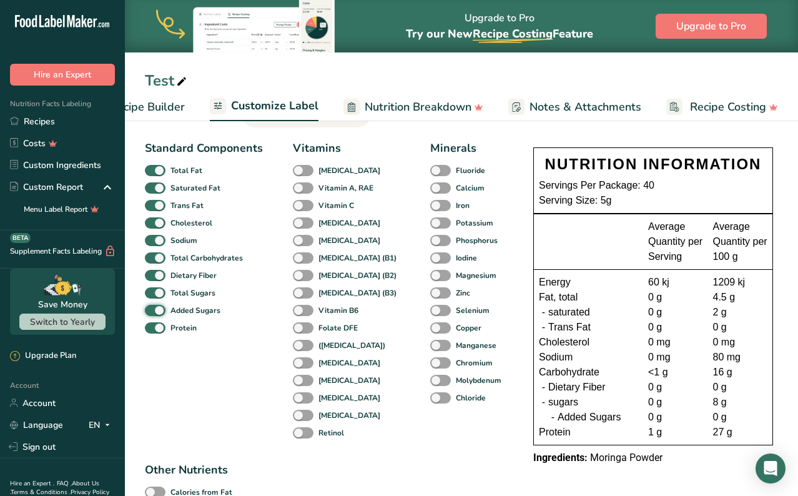
scroll to position [74, 0]
